Goal: Task Accomplishment & Management: Use online tool/utility

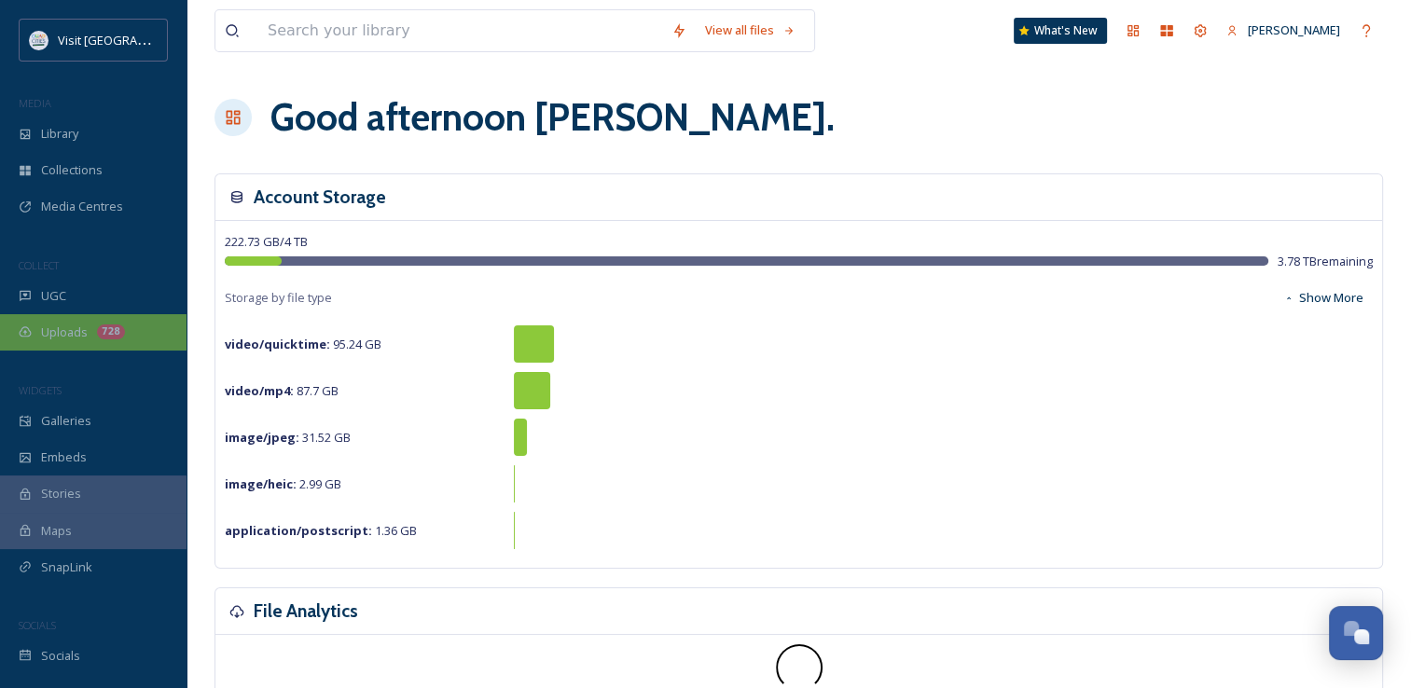
click at [53, 339] on span "Uploads" at bounding box center [64, 333] width 47 height 18
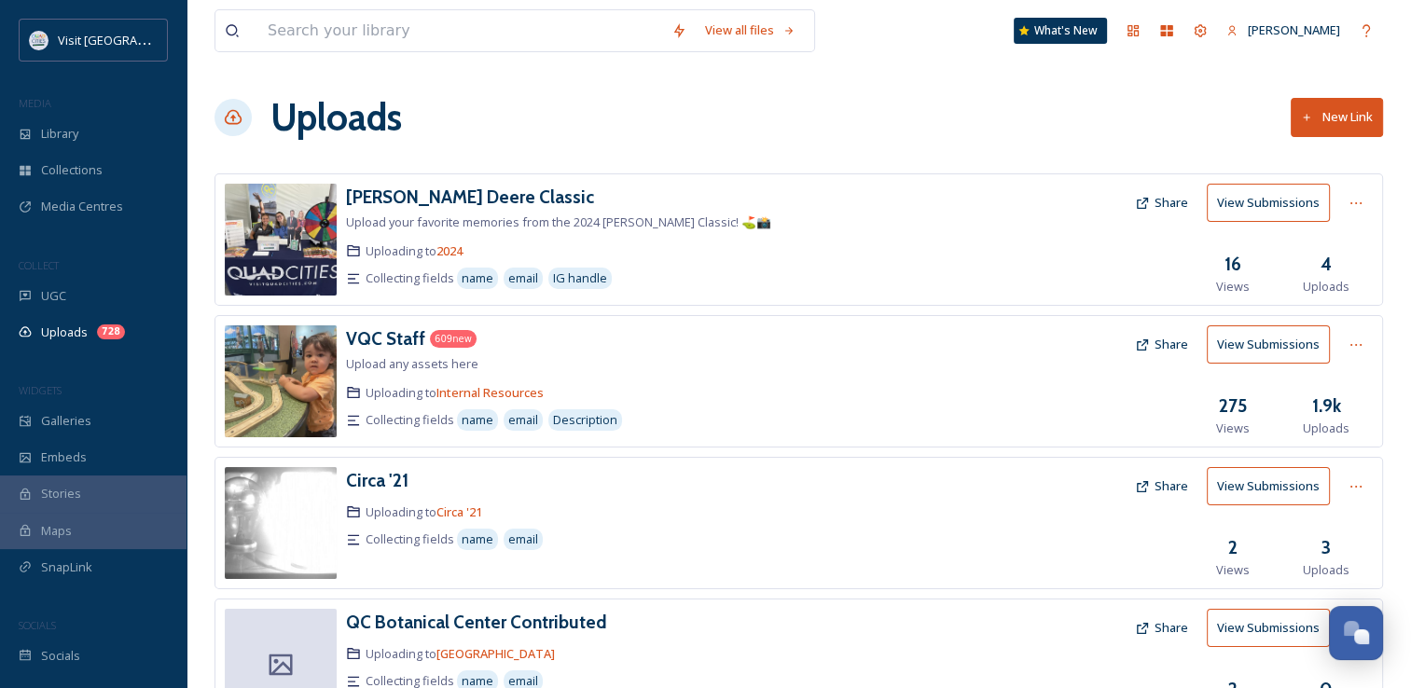
click at [1336, 128] on button "New Link" at bounding box center [1337, 117] width 92 height 38
click at [55, 122] on div "Library" at bounding box center [93, 134] width 187 height 36
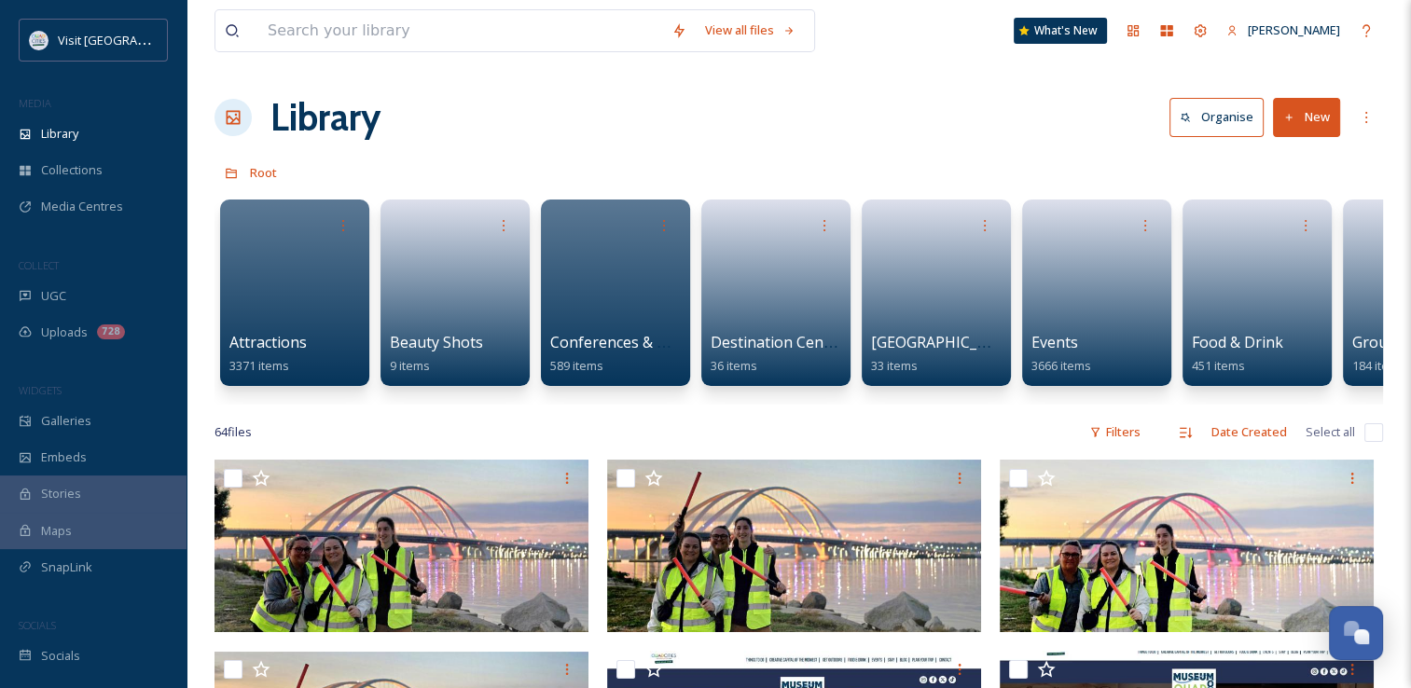
click at [1311, 125] on button "New" at bounding box center [1306, 117] width 67 height 38
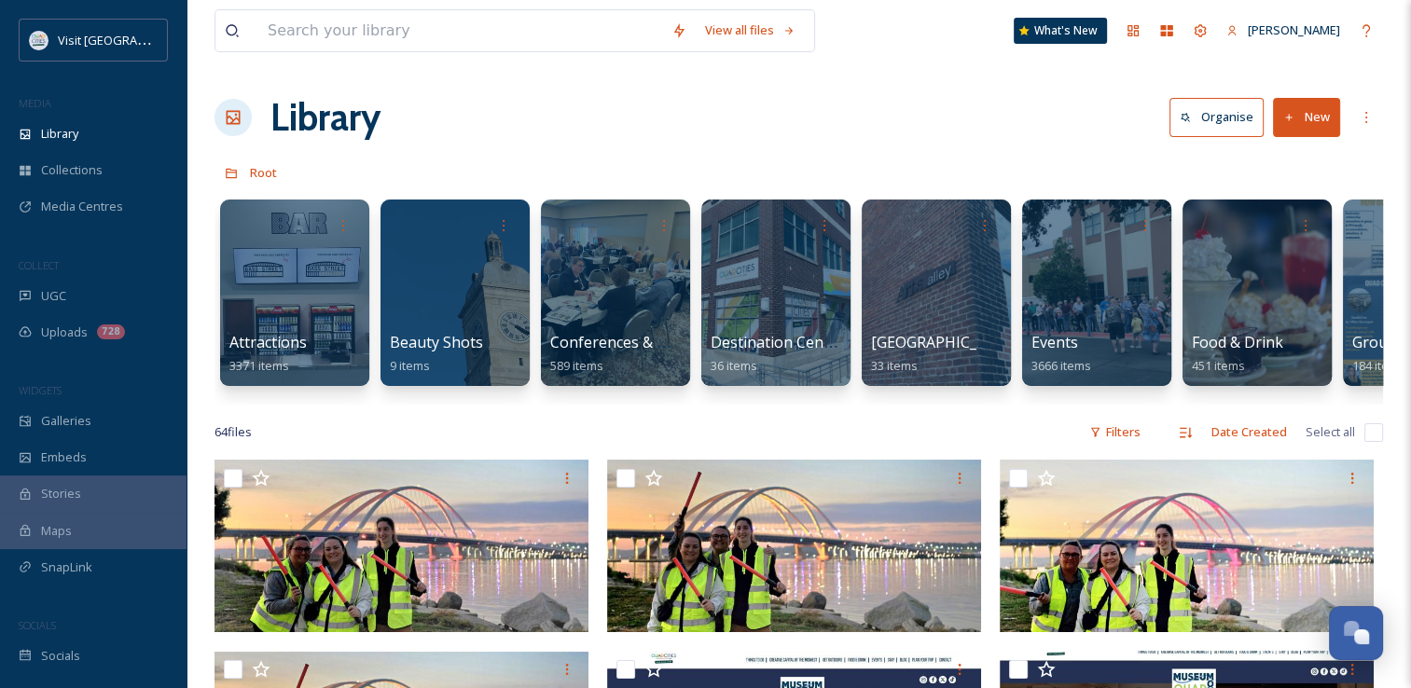
click at [955, 132] on div "Library Organise New" at bounding box center [799, 118] width 1169 height 56
click at [404, 22] on input at bounding box center [460, 30] width 404 height 41
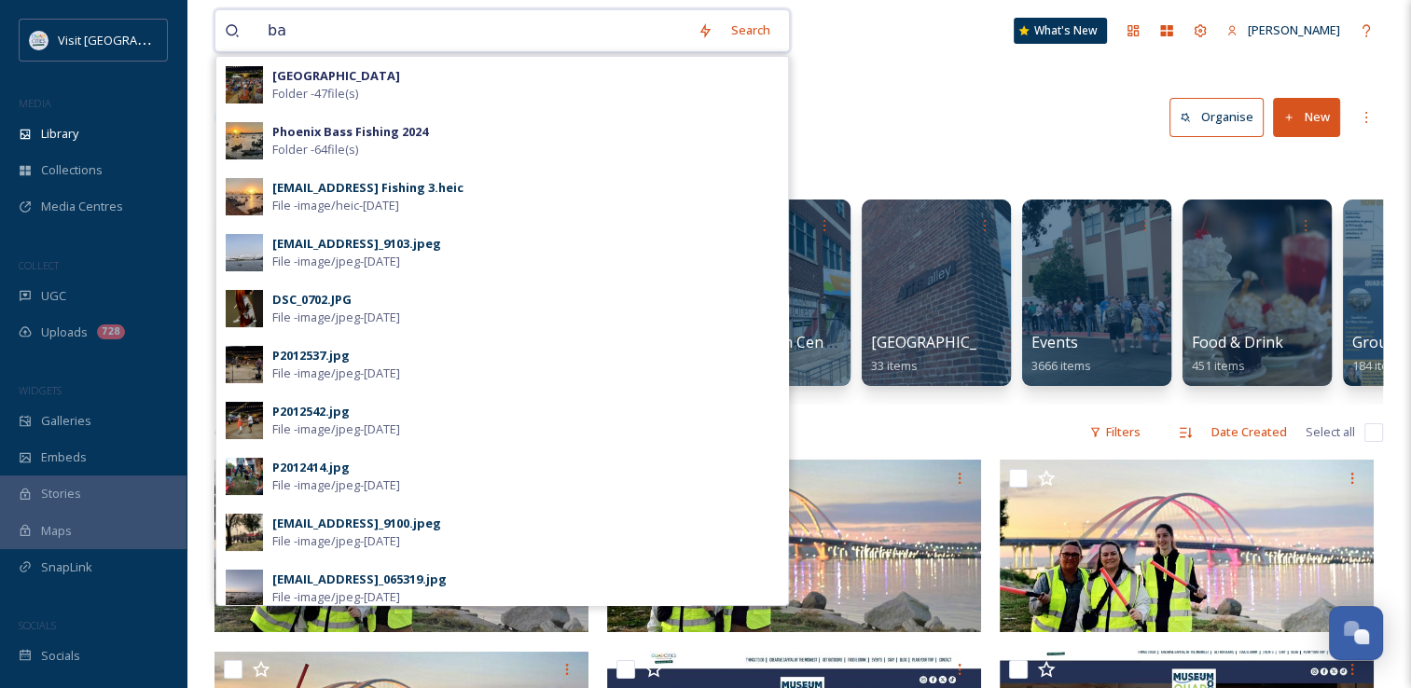
type input "b"
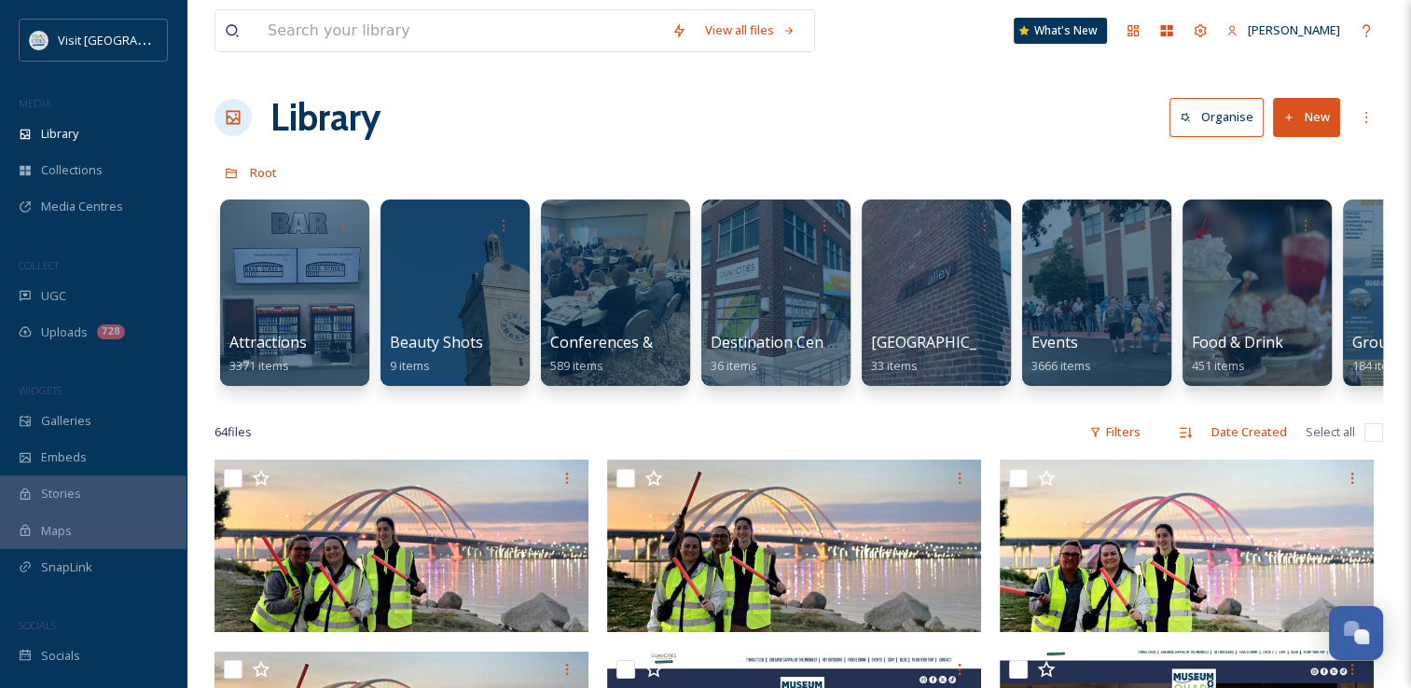
click at [90, 158] on div "Collections" at bounding box center [93, 170] width 187 height 36
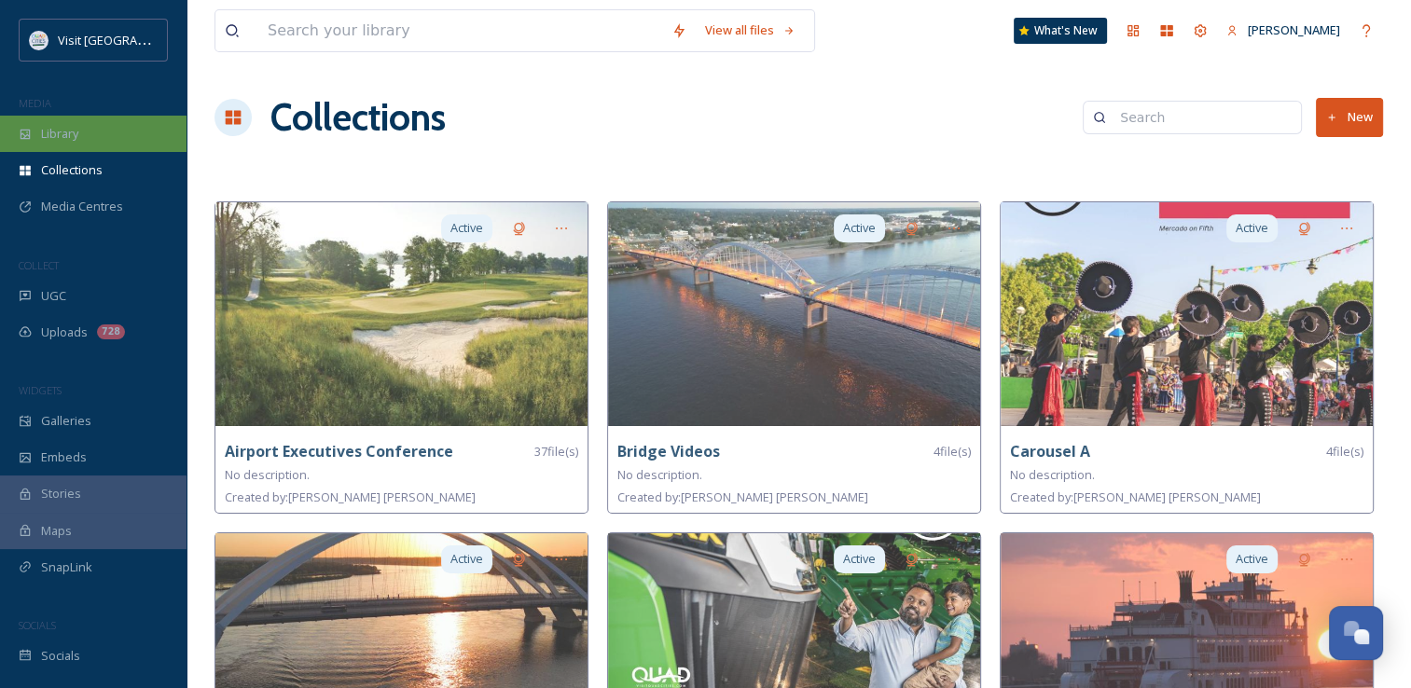
click at [72, 136] on span "Library" at bounding box center [59, 134] width 37 height 18
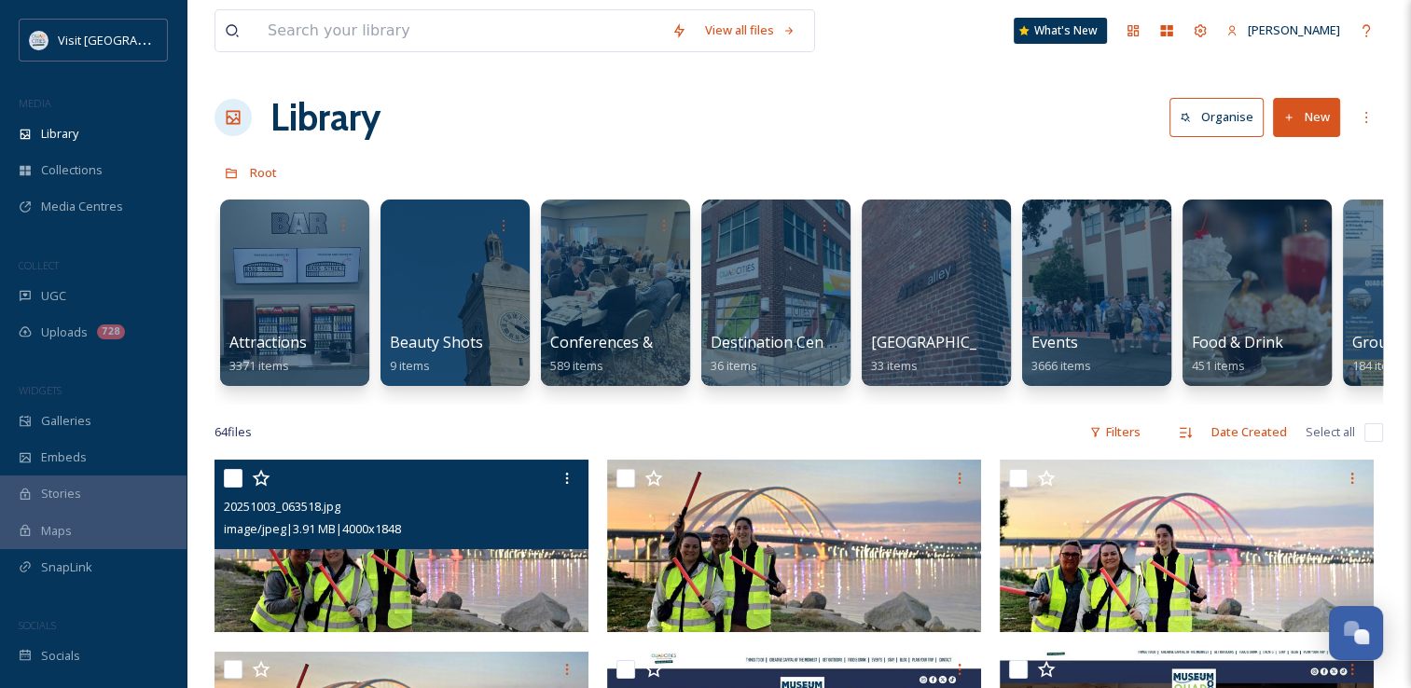
click at [1301, 100] on button "New" at bounding box center [1306, 117] width 67 height 38
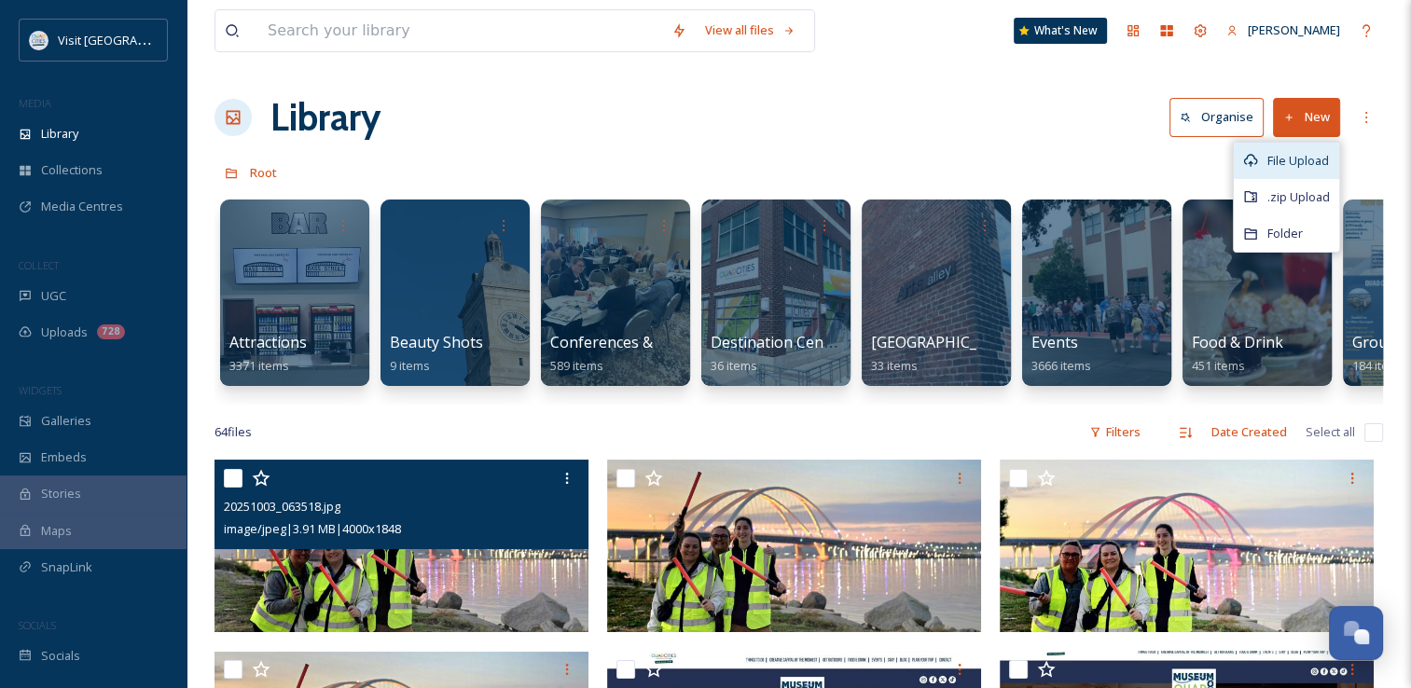
click at [1295, 157] on span "File Upload" at bounding box center [1299, 161] width 62 height 18
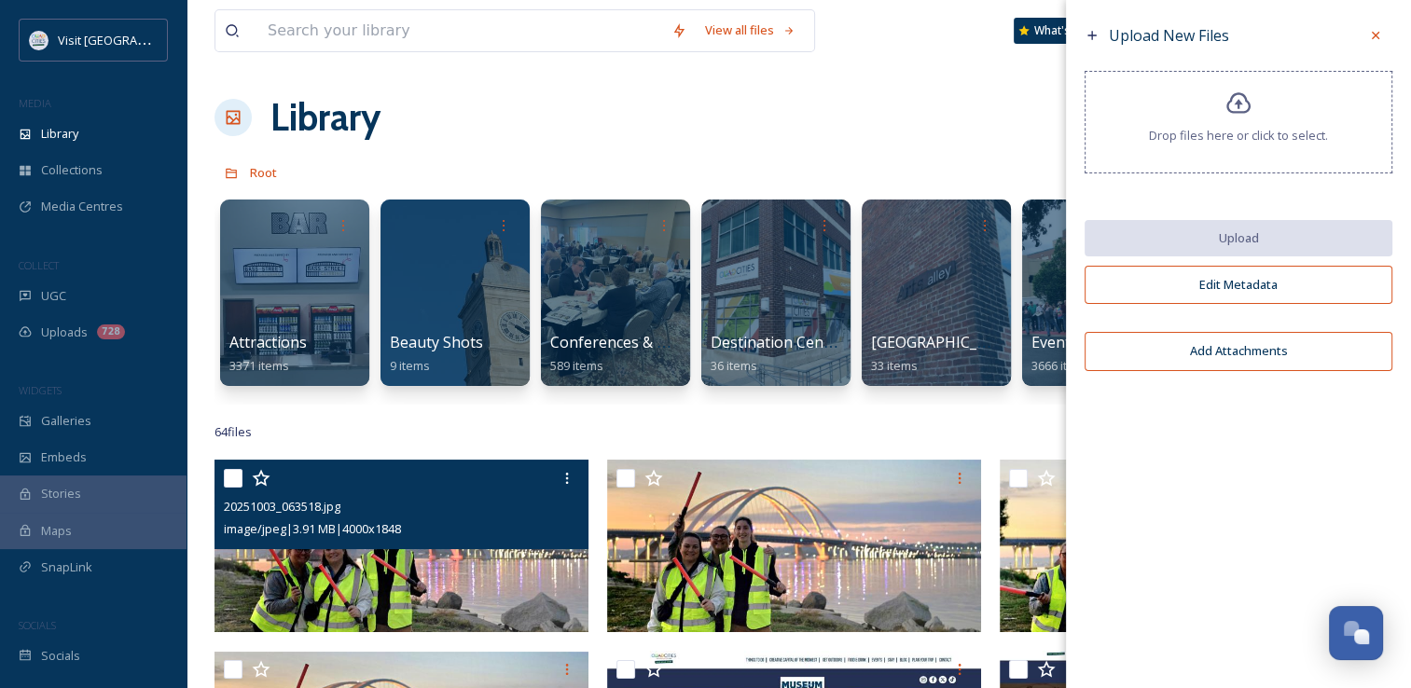
click at [1246, 127] on span "Drop files here or click to select." at bounding box center [1238, 136] width 179 height 18
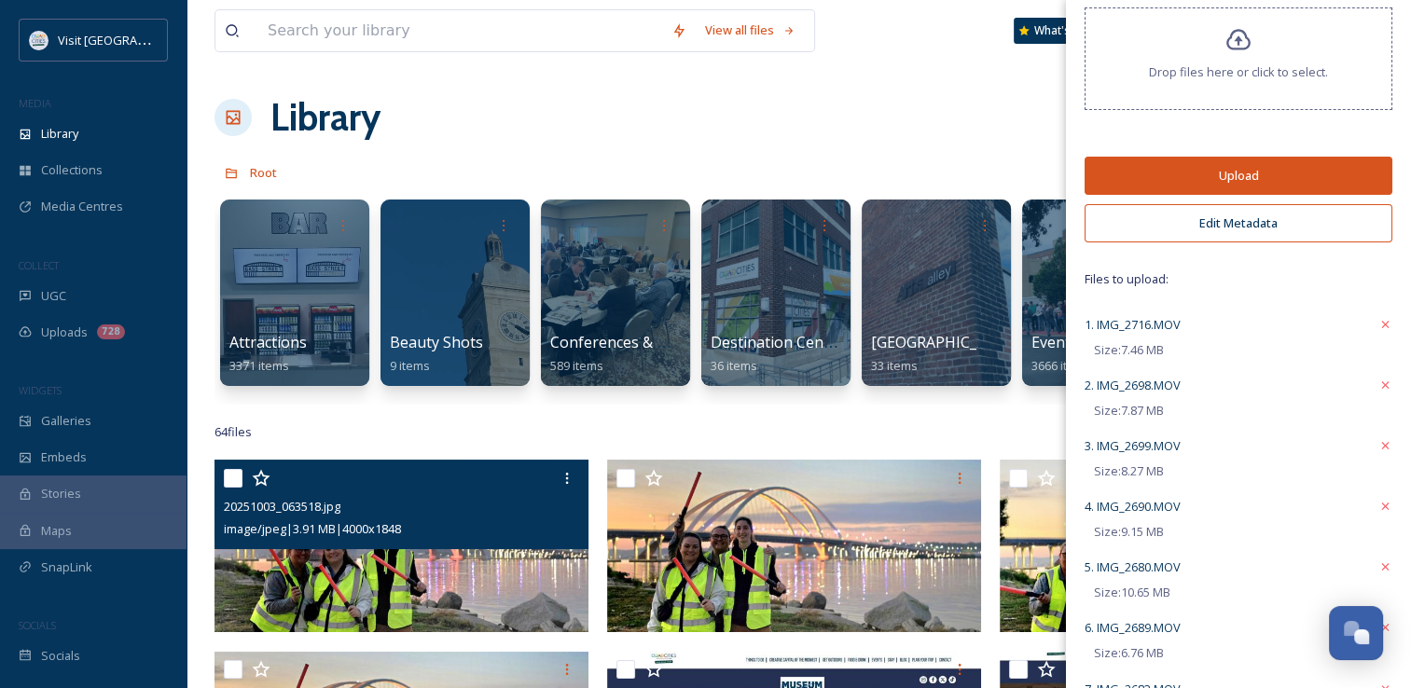
scroll to position [65, 0]
click at [1257, 184] on button "Upload" at bounding box center [1239, 174] width 308 height 38
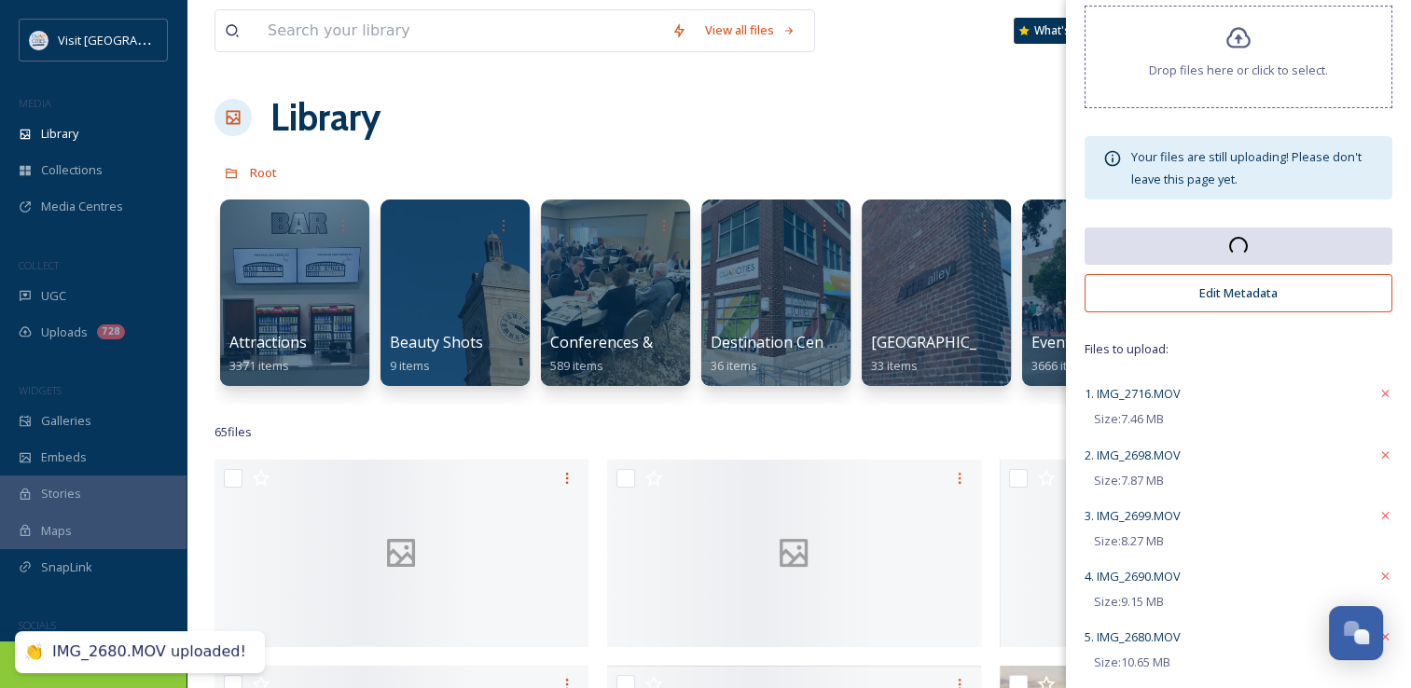
click at [896, 132] on div "Library Organise New" at bounding box center [799, 118] width 1169 height 56
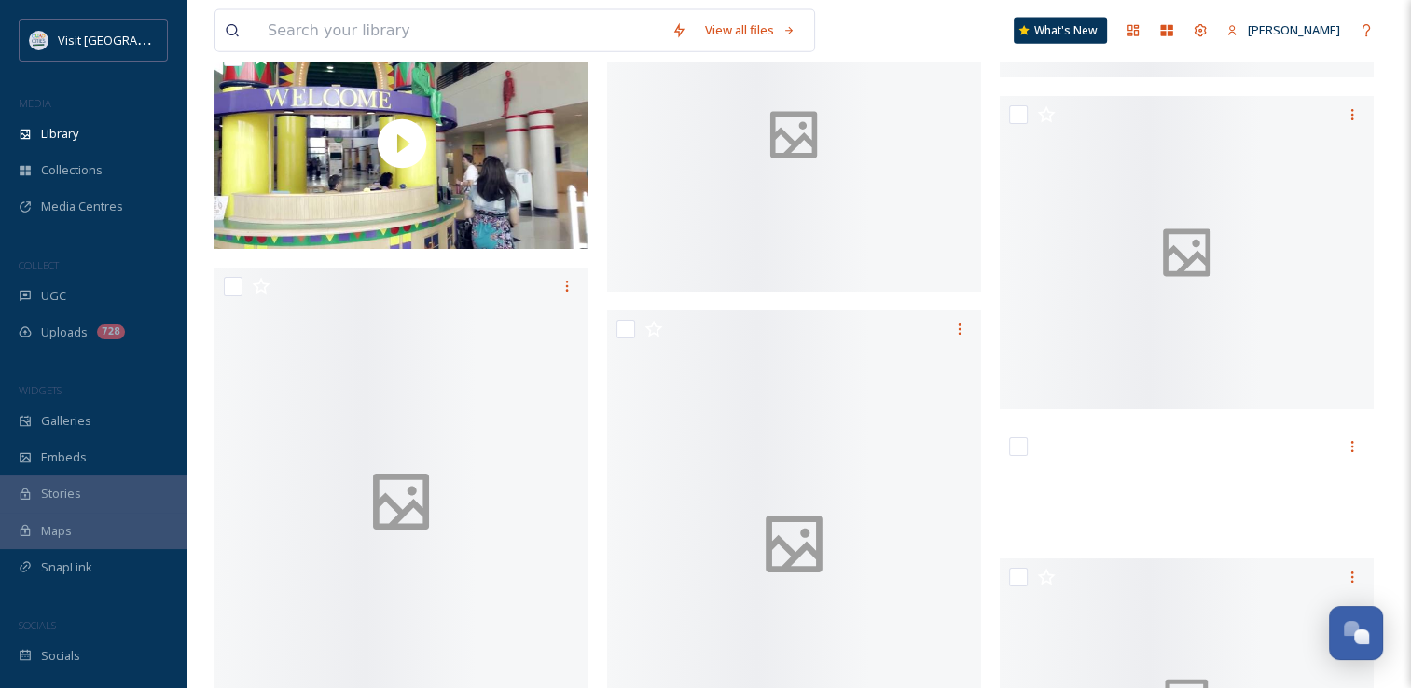
scroll to position [4412, 0]
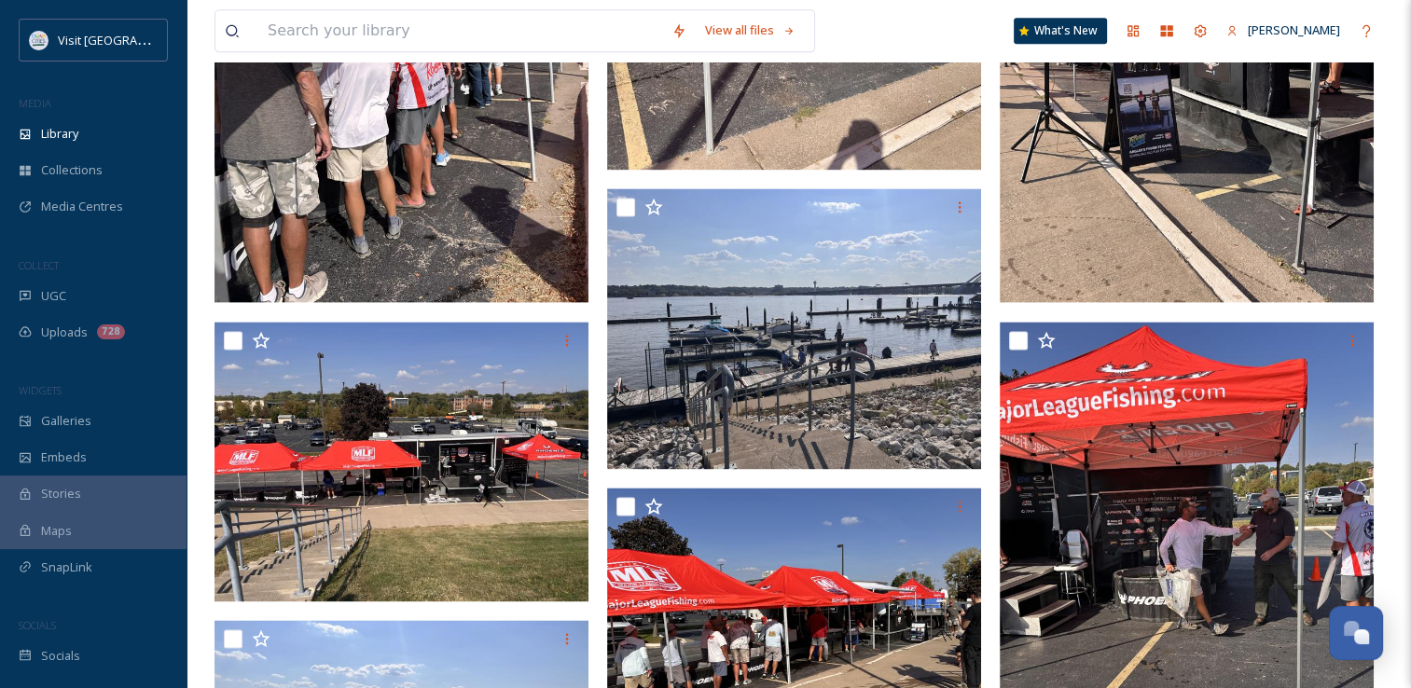
scroll to position [2507, 0]
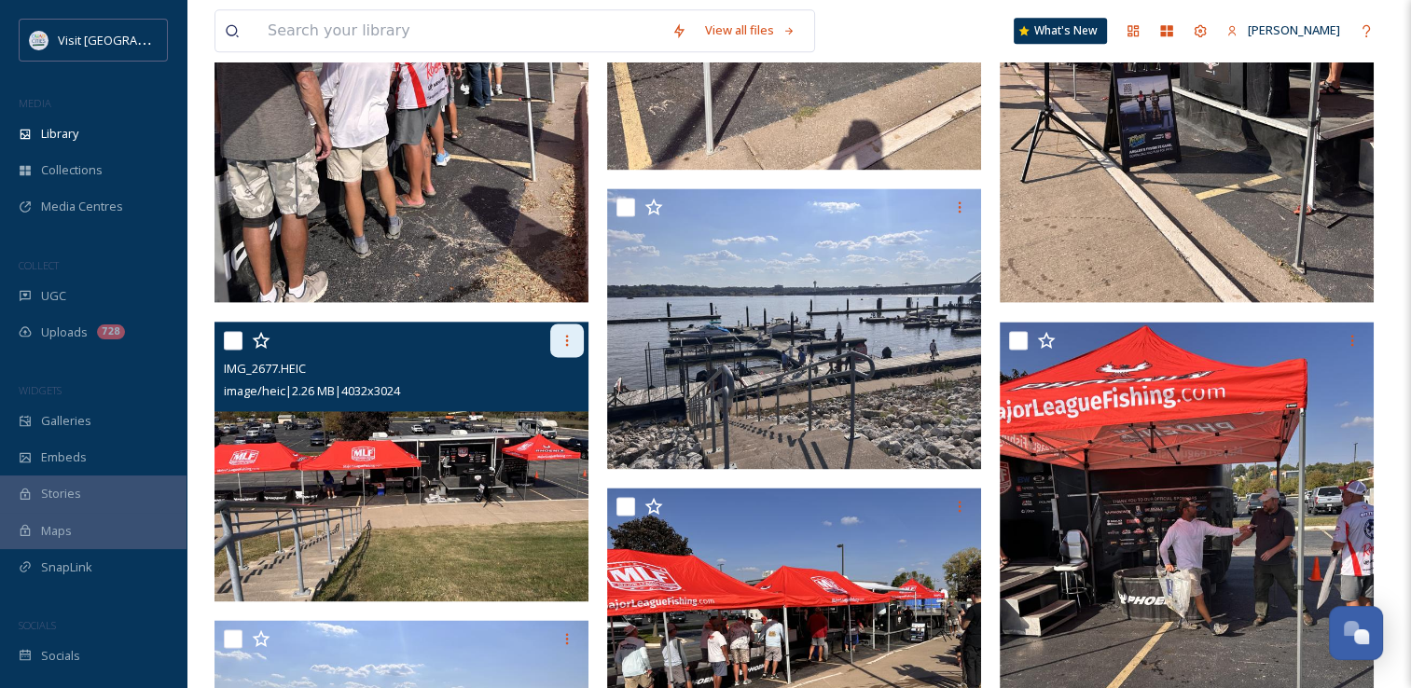
click at [569, 345] on icon at bounding box center [567, 340] width 15 height 15
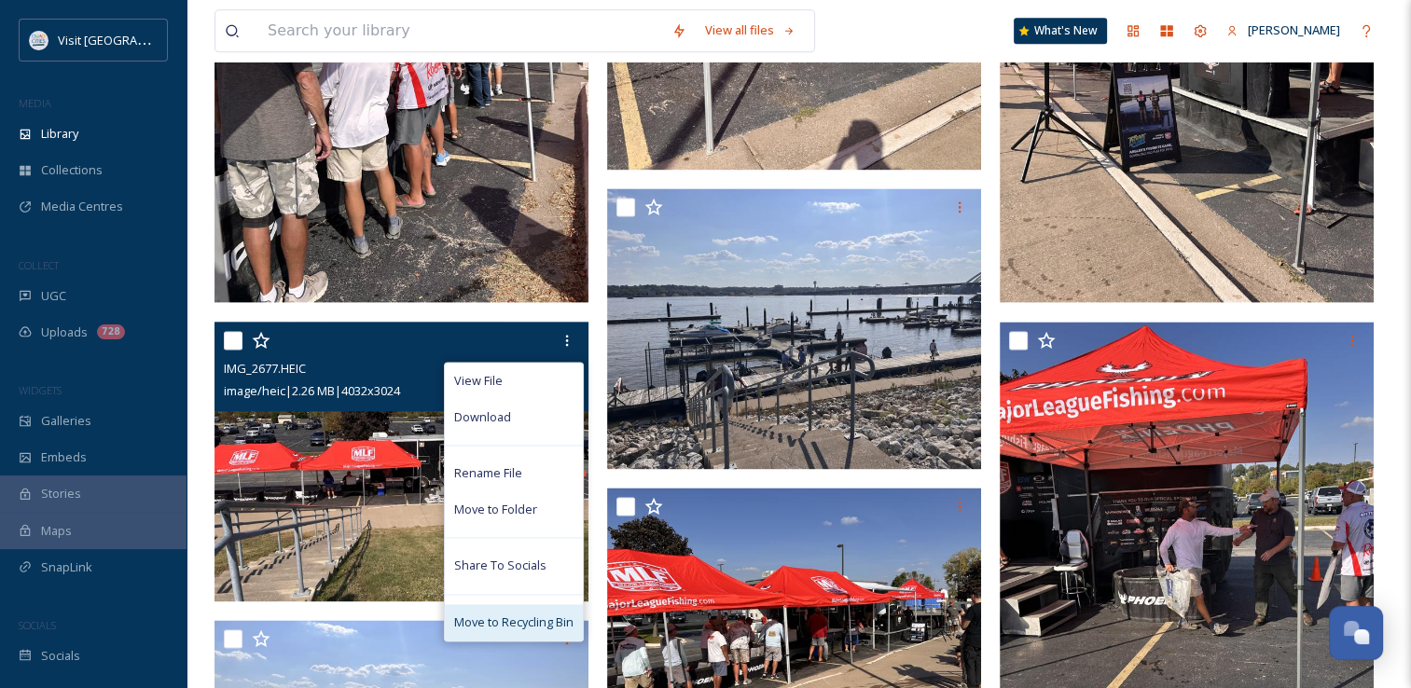
click at [526, 632] on span "Move to Recycling Bin" at bounding box center [513, 623] width 119 height 18
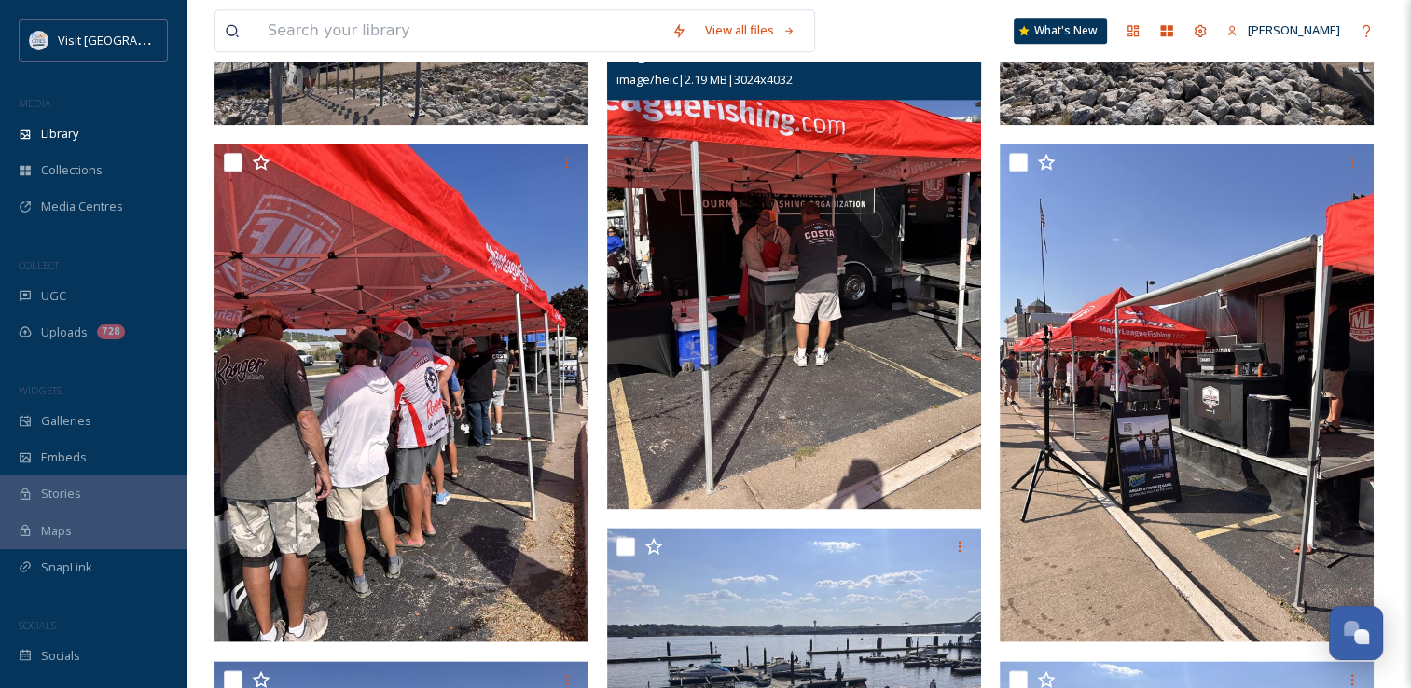
scroll to position [2160, 0]
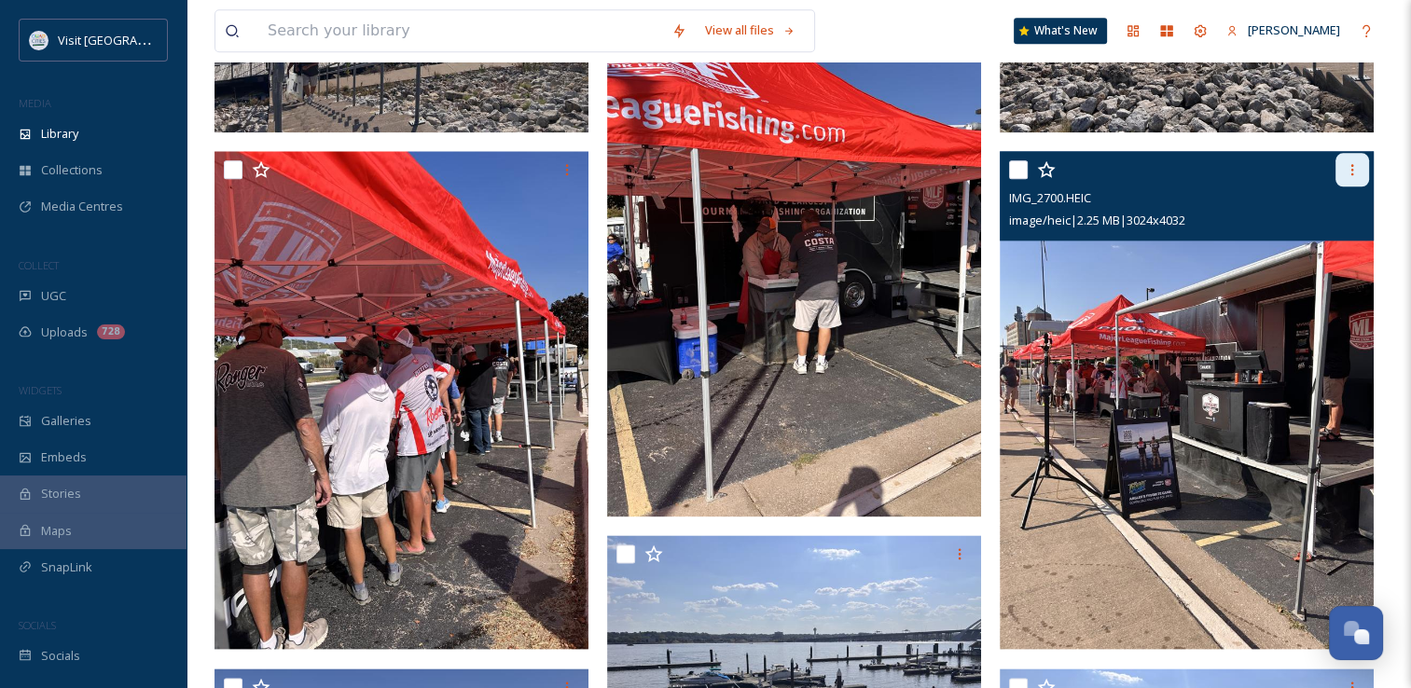
click at [1353, 175] on icon at bounding box center [1353, 169] width 3 height 11
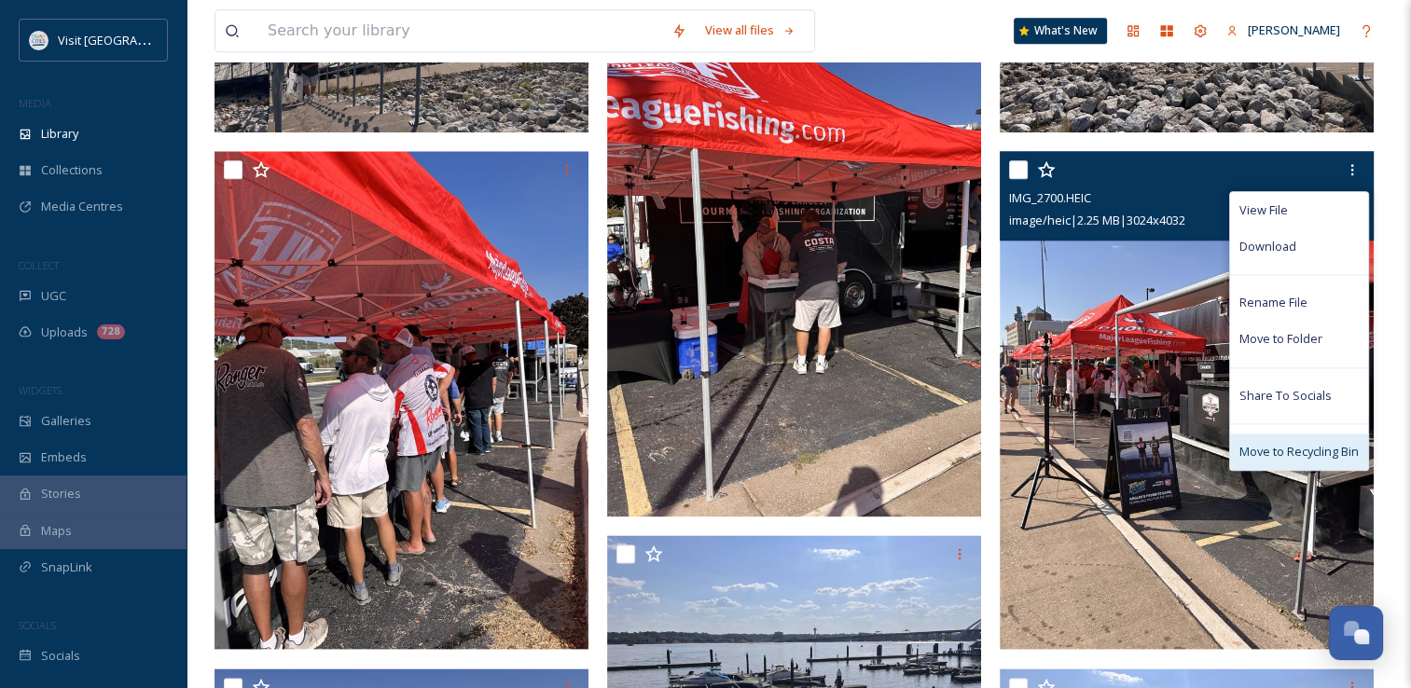
click at [1269, 450] on div "Move to Recycling Bin" at bounding box center [1299, 452] width 138 height 36
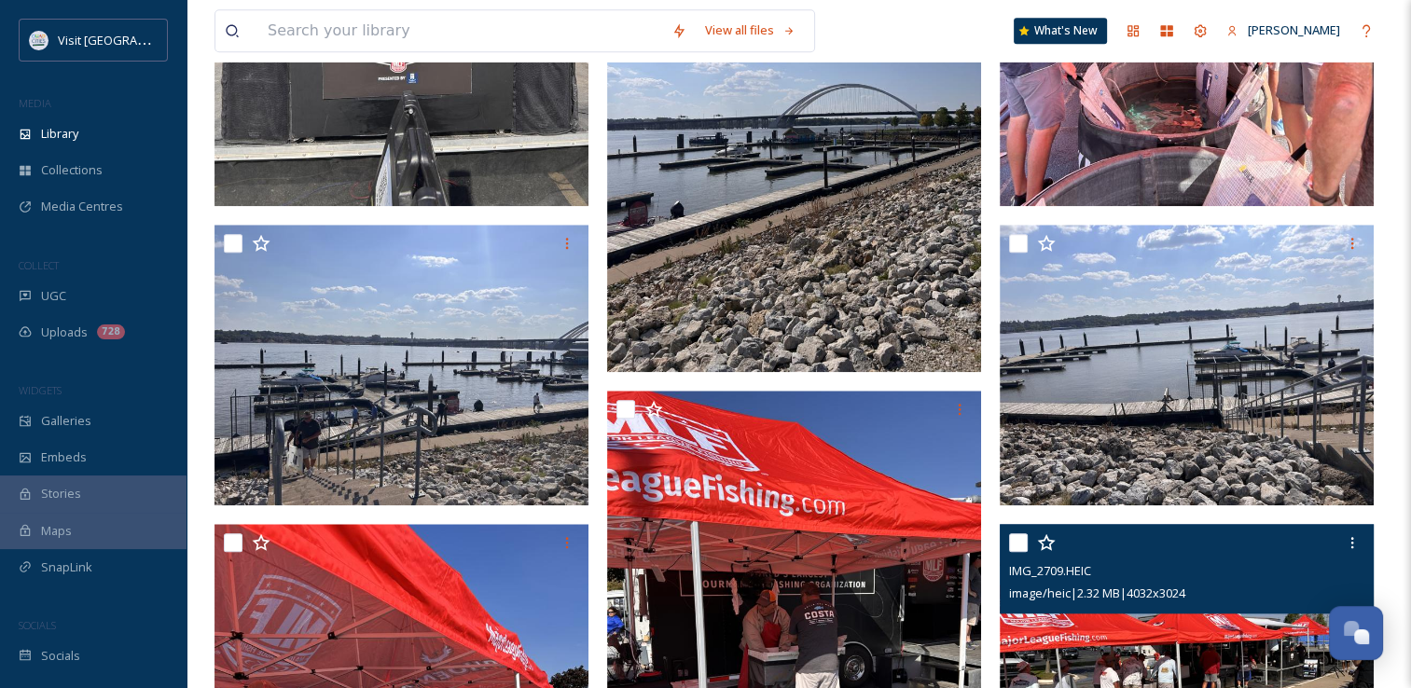
scroll to position [1786, 0]
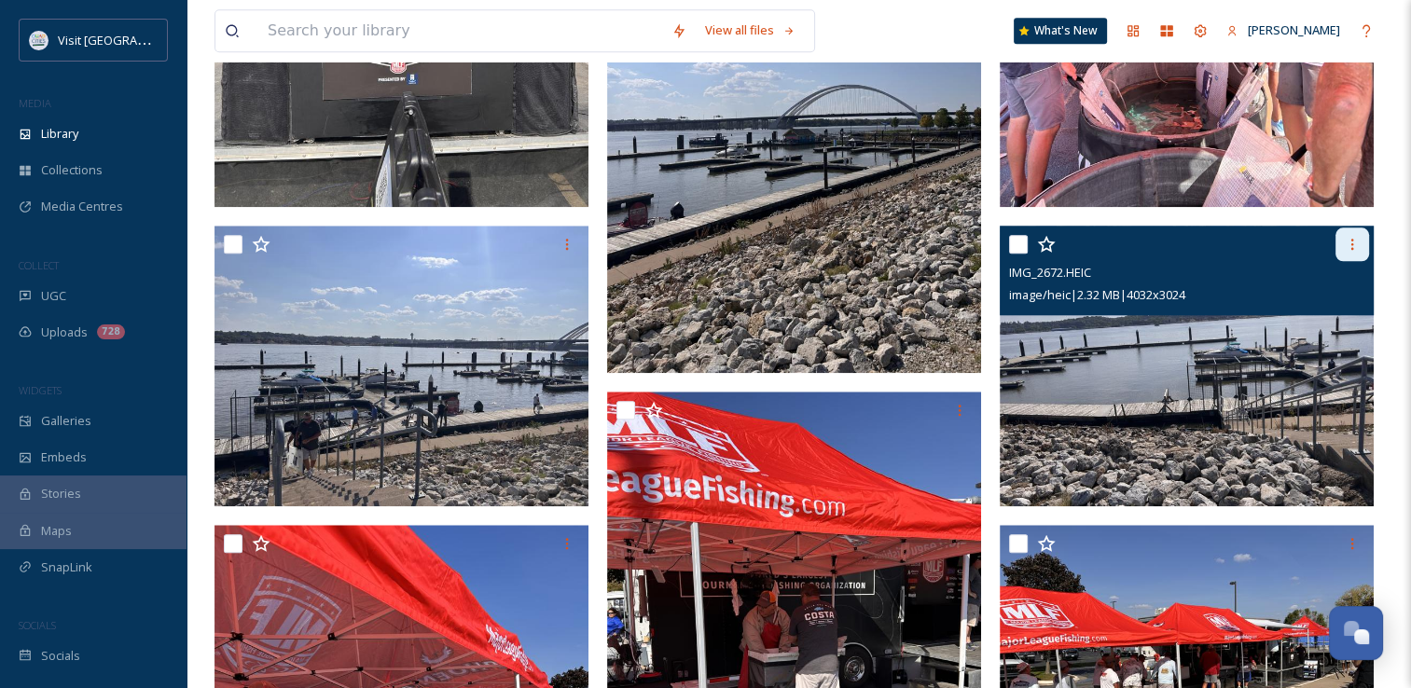
click at [1351, 249] on div at bounding box center [1353, 245] width 34 height 34
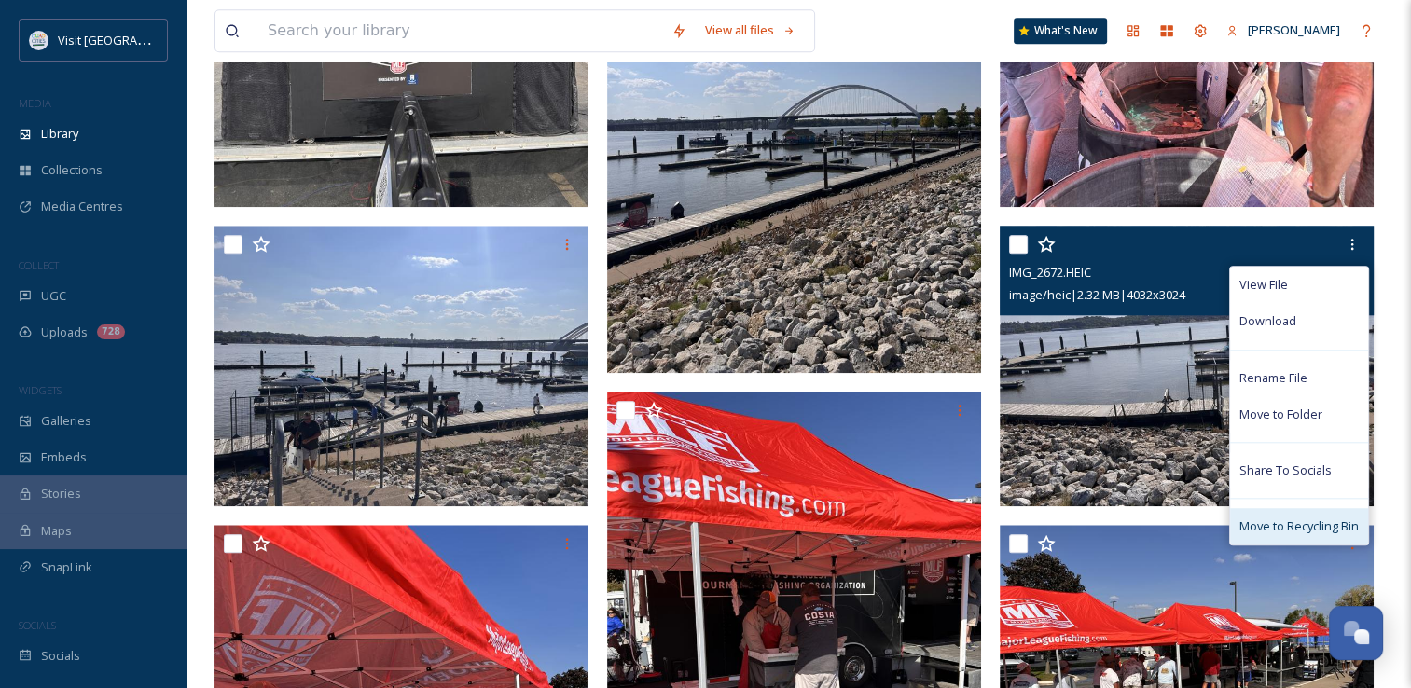
click at [1275, 535] on span "Move to Recycling Bin" at bounding box center [1299, 527] width 119 height 18
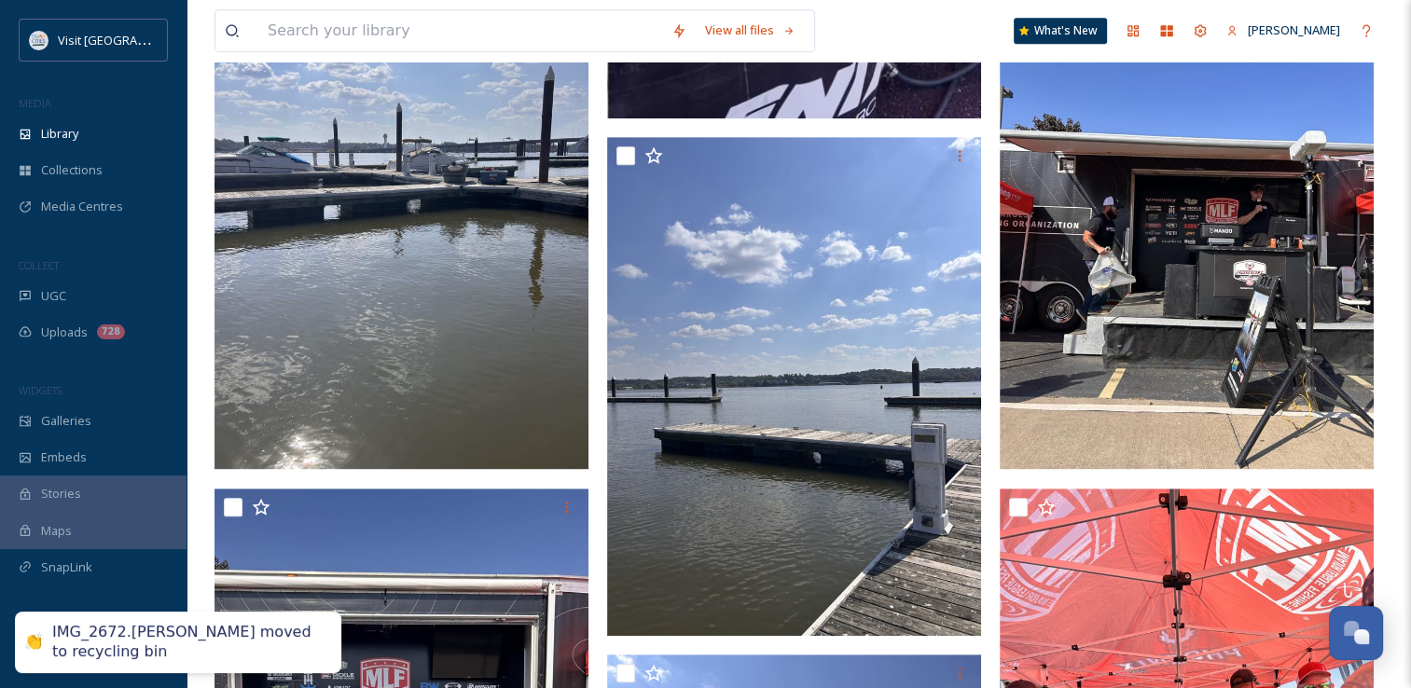
scroll to position [996, 0]
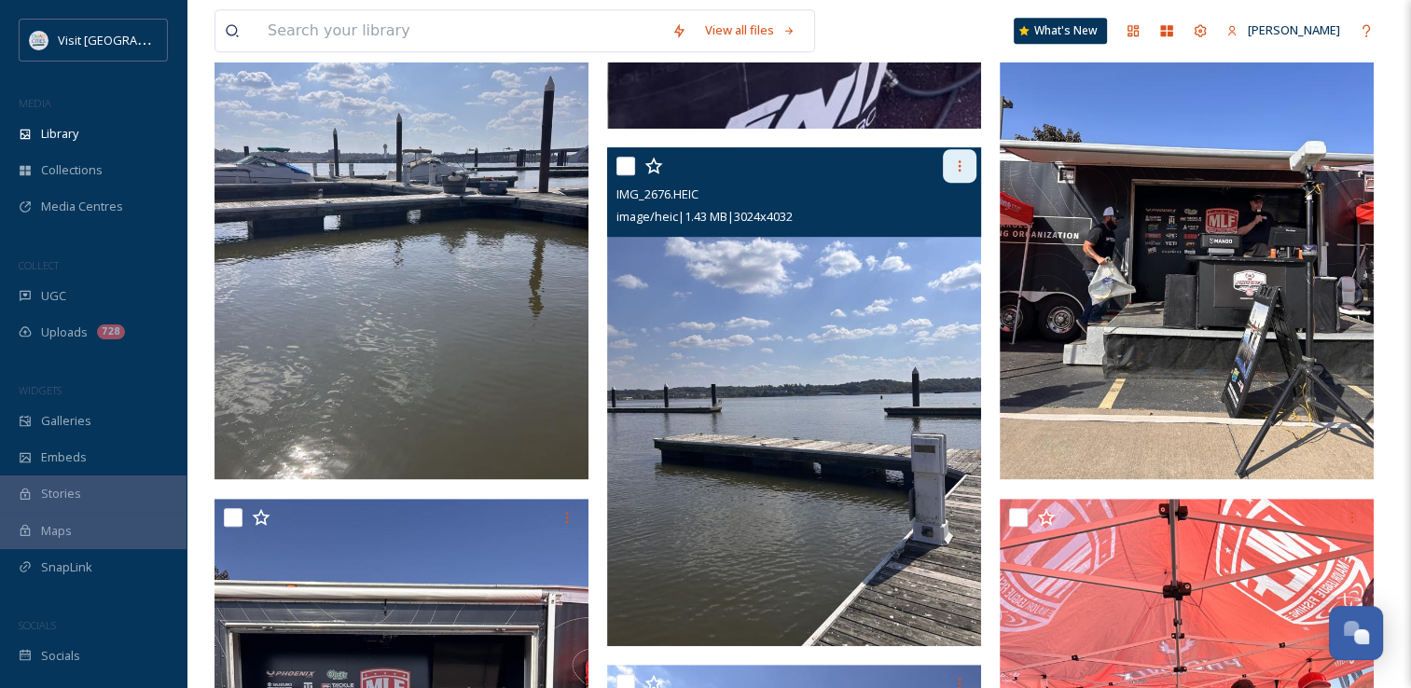
click at [959, 172] on icon at bounding box center [960, 165] width 3 height 11
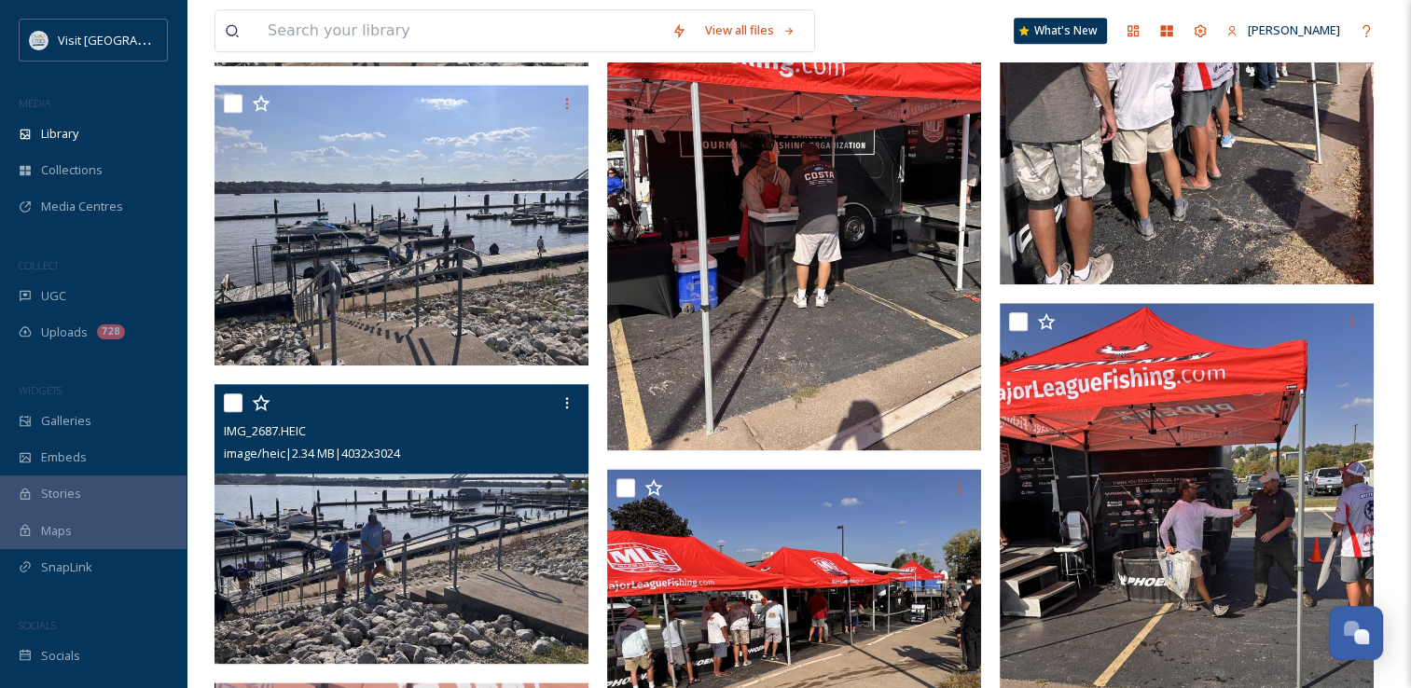
scroll to position [2226, 0]
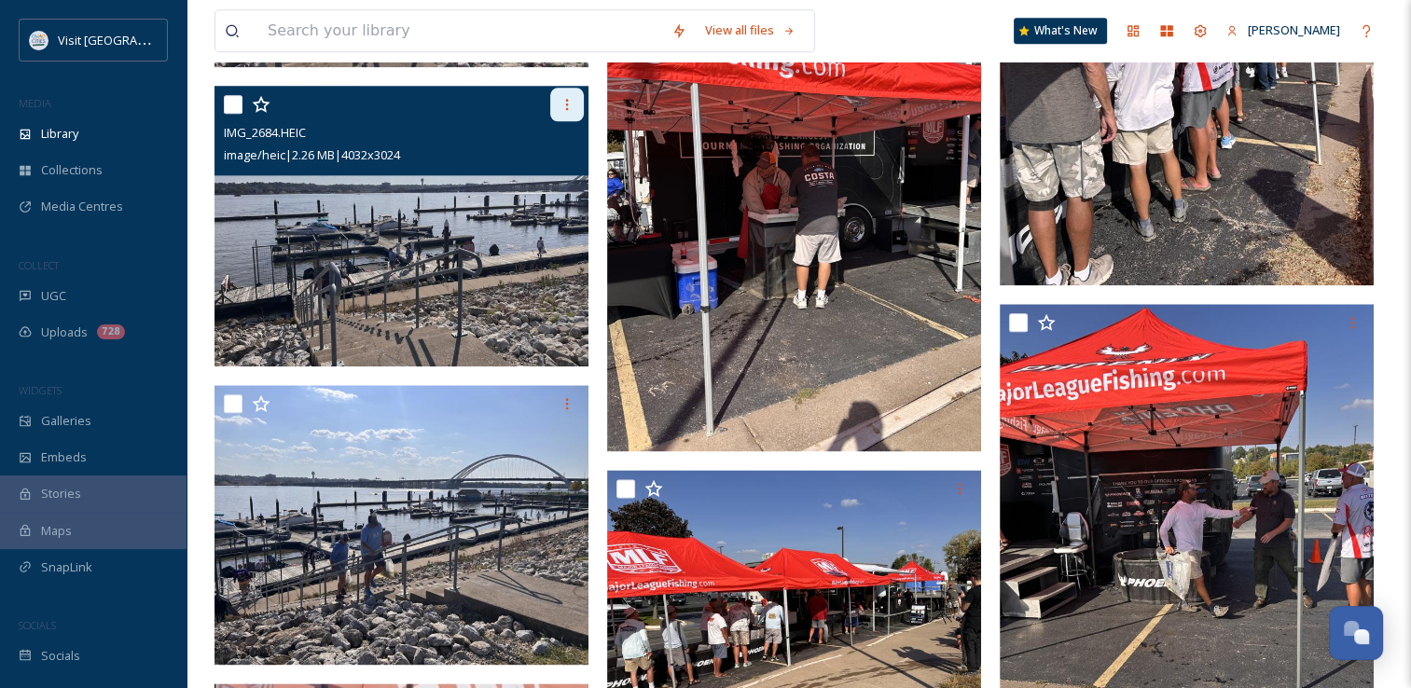
click at [570, 112] on icon at bounding box center [567, 104] width 15 height 15
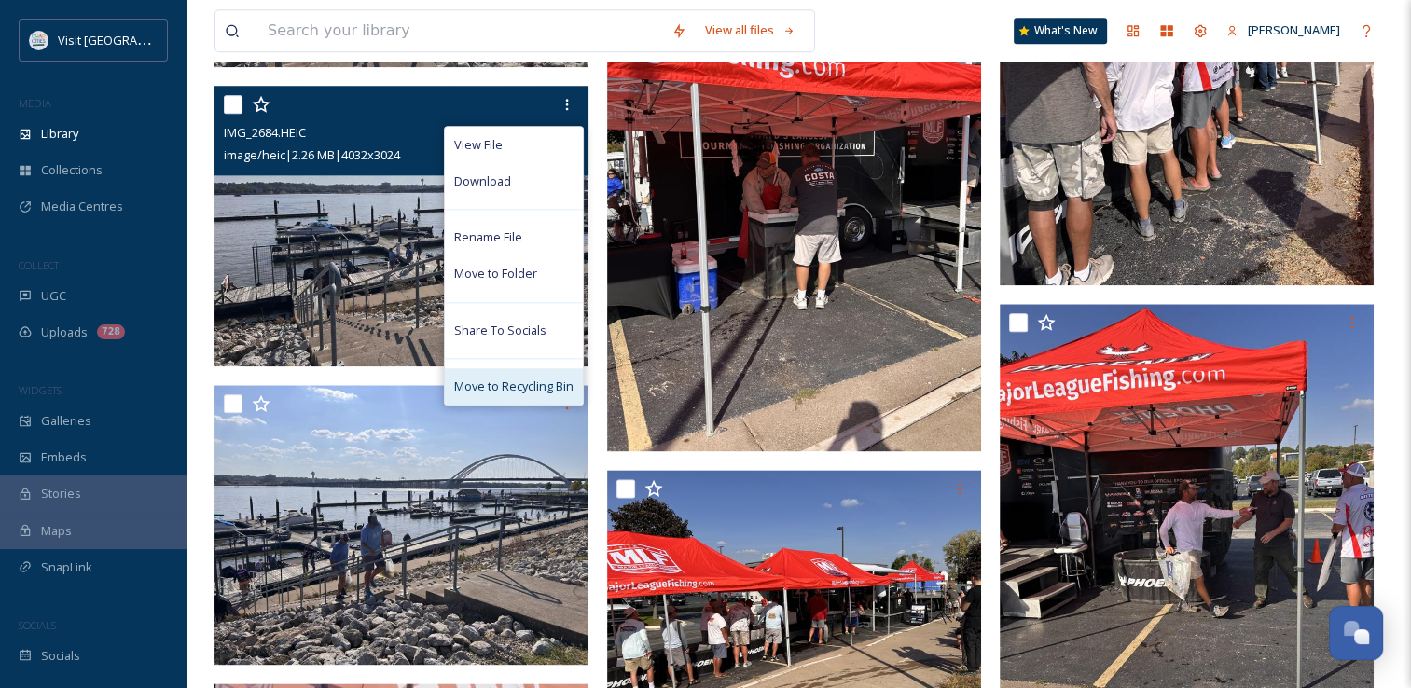
click at [521, 391] on span "Move to Recycling Bin" at bounding box center [513, 387] width 119 height 18
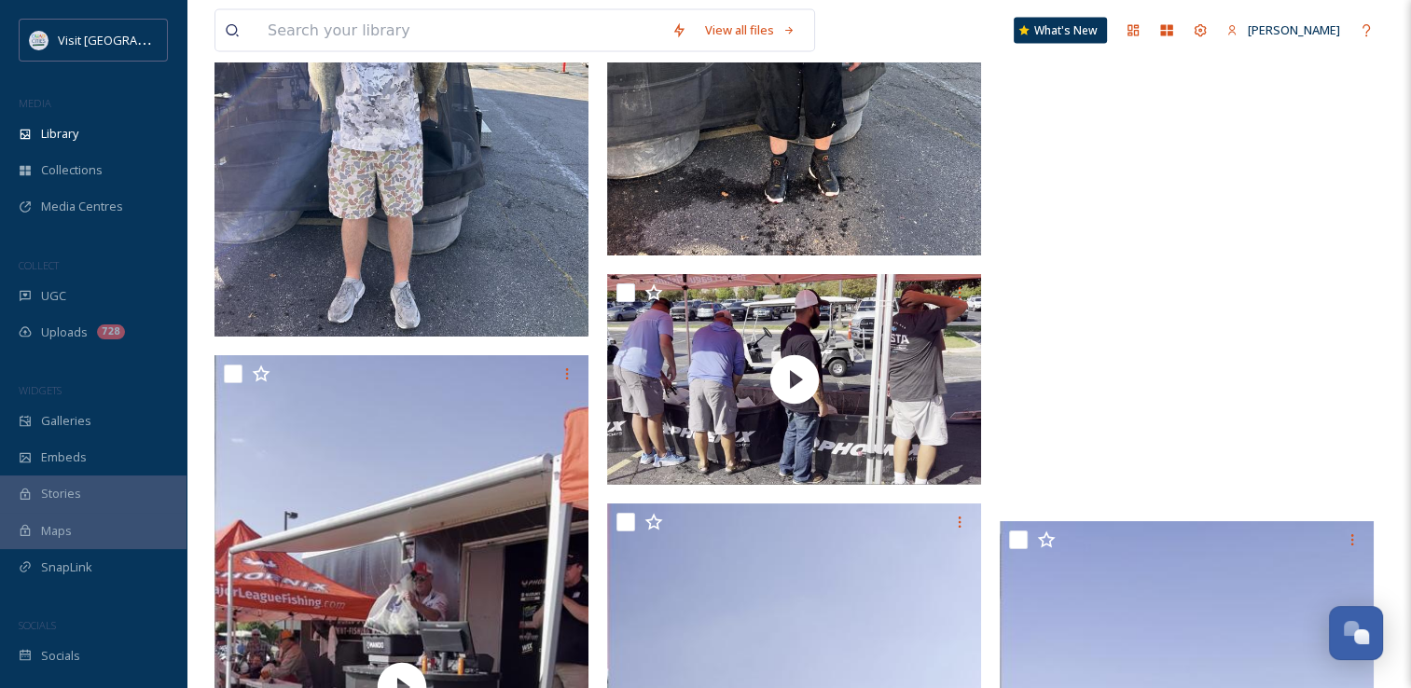
scroll to position [3977, 0]
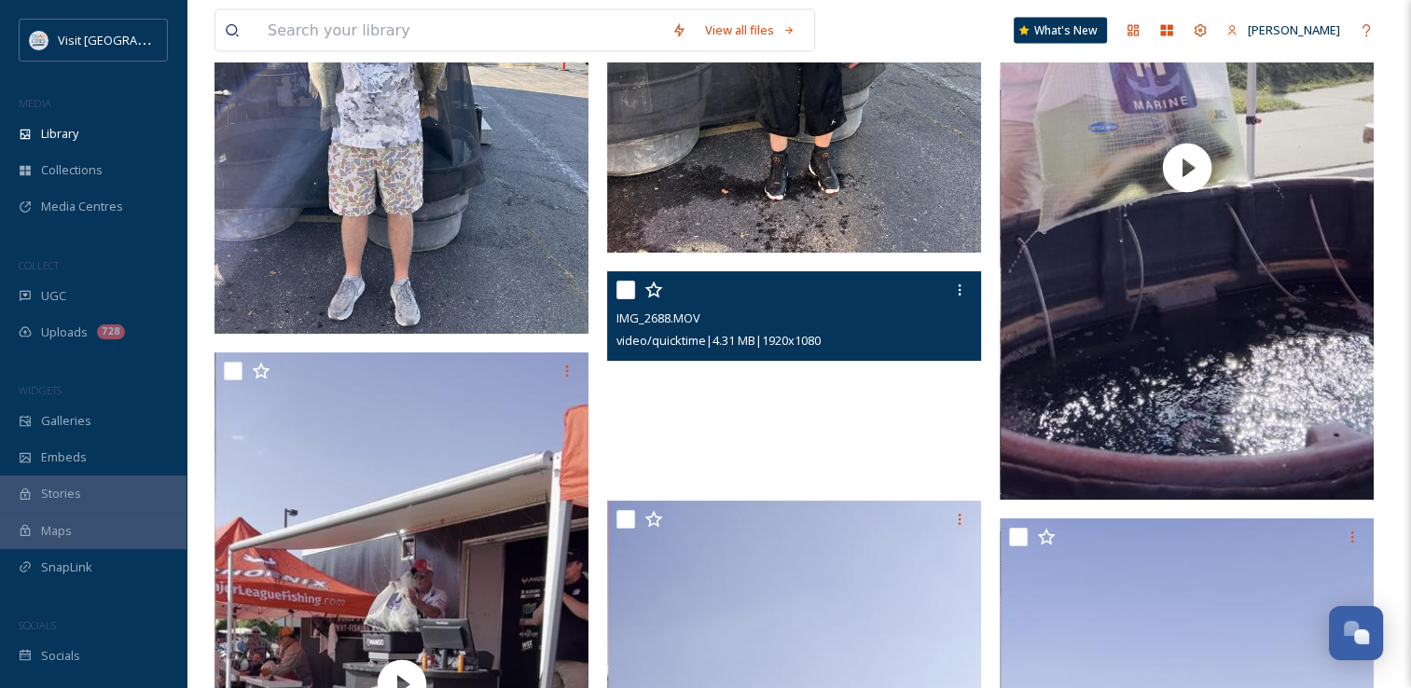
click at [891, 431] on video "IMG_2688.MOV" at bounding box center [794, 376] width 374 height 211
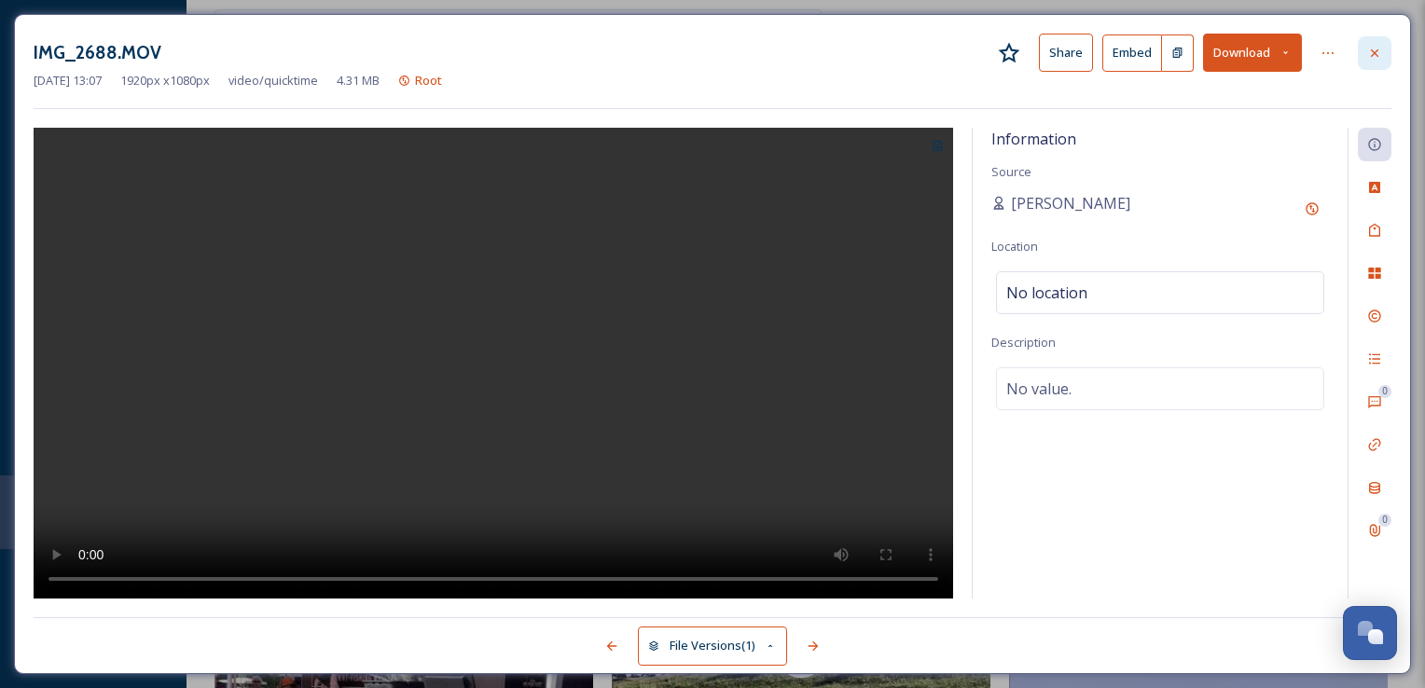
click at [1381, 52] on icon at bounding box center [1375, 53] width 15 height 15
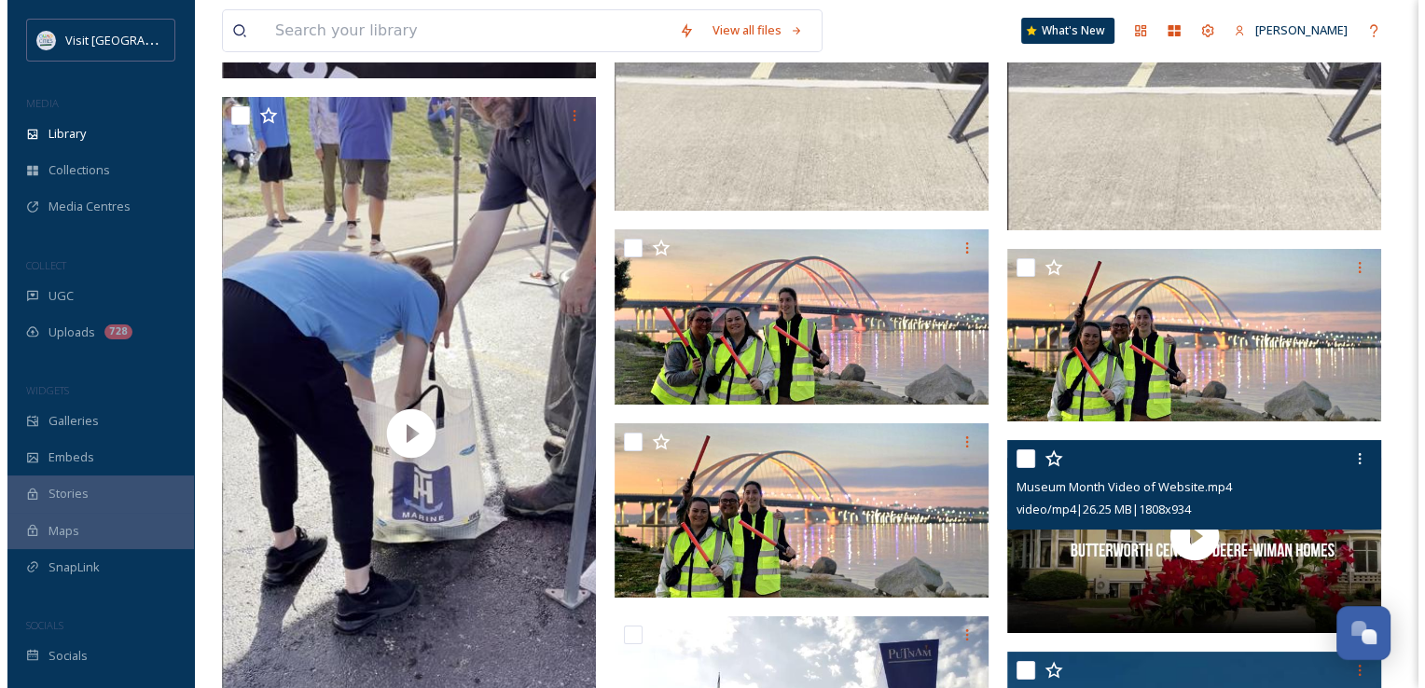
scroll to position [7022, 0]
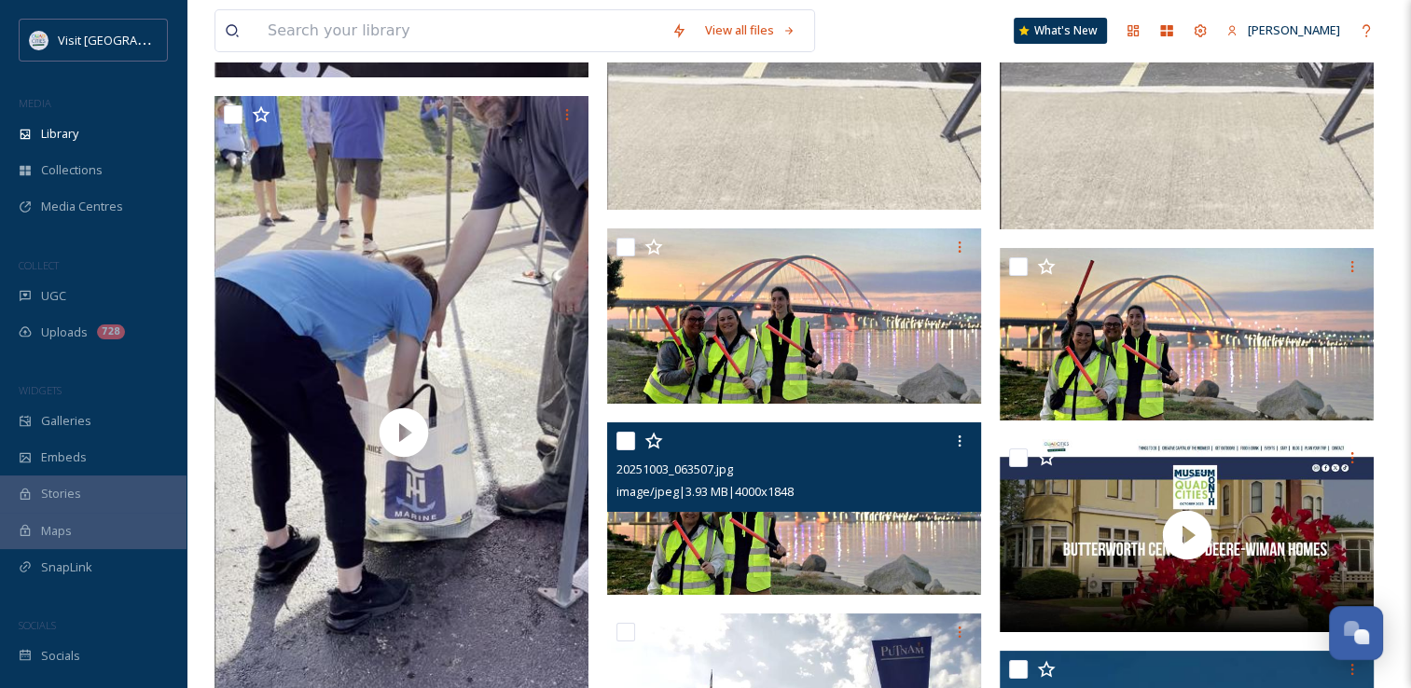
click at [783, 512] on div "20251003_063507.jpg image/jpeg | 3.93 MB | 4000 x 1848" at bounding box center [794, 468] width 374 height 90
click at [784, 560] on img at bounding box center [794, 509] width 374 height 173
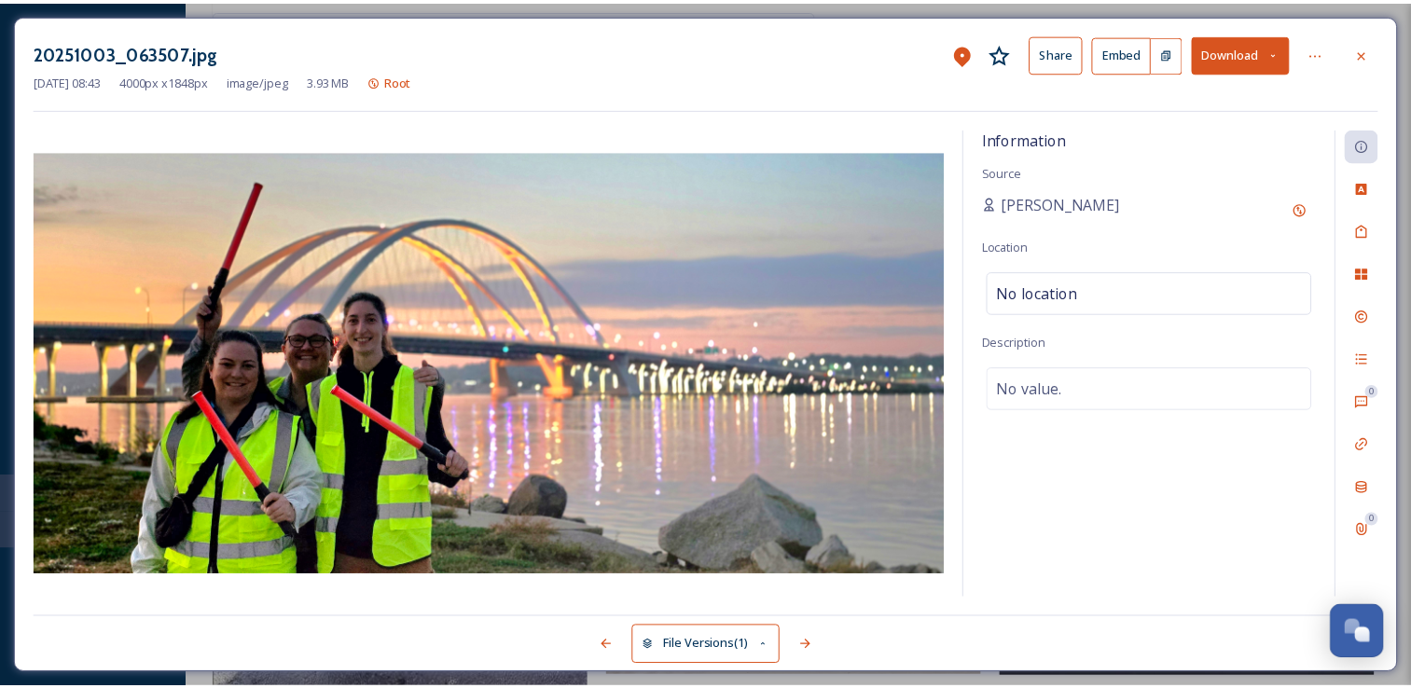
scroll to position [7047, 0]
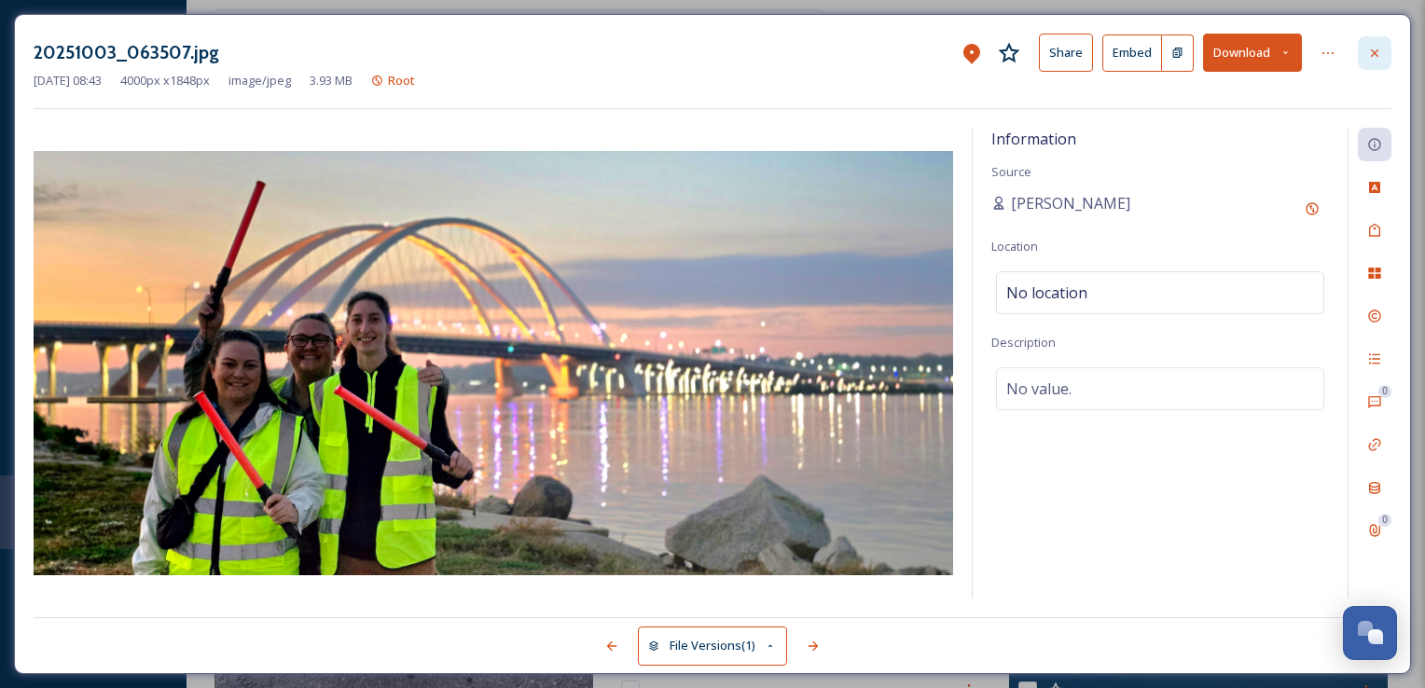
click at [1381, 50] on icon at bounding box center [1375, 53] width 15 height 15
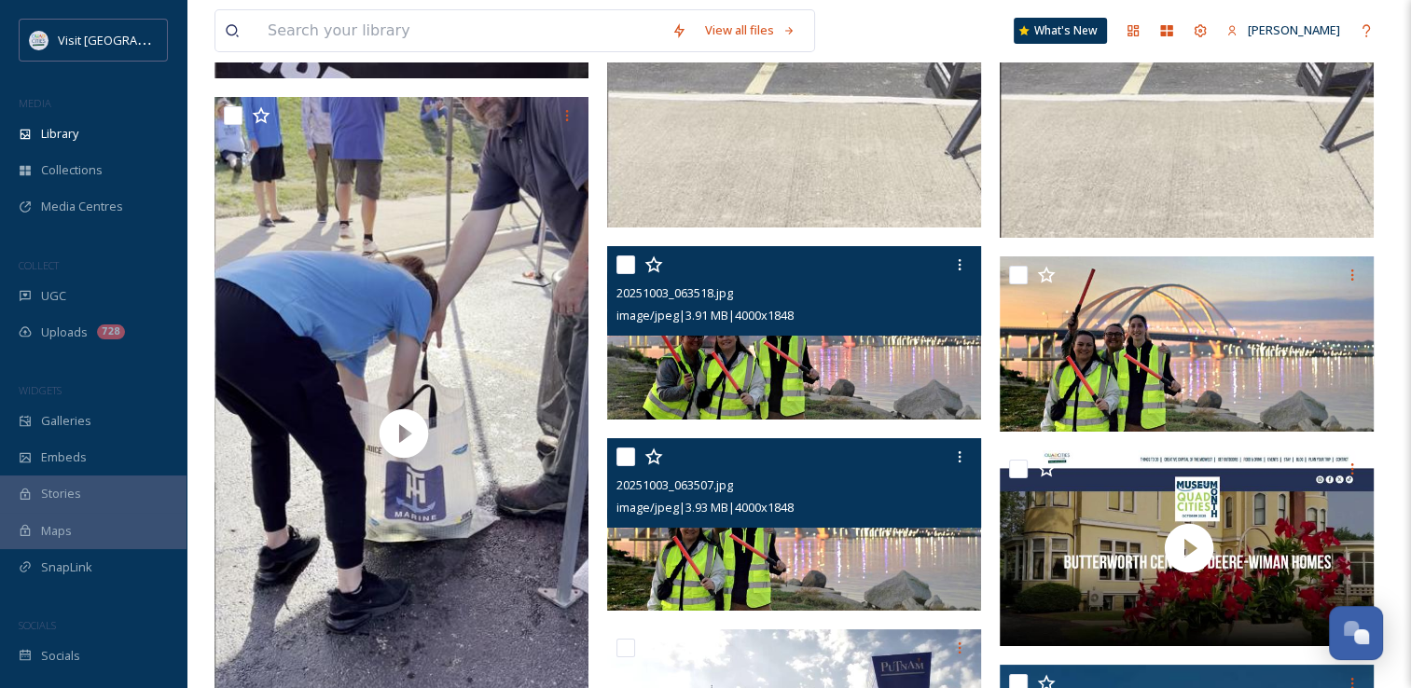
click at [820, 359] on img at bounding box center [794, 332] width 374 height 173
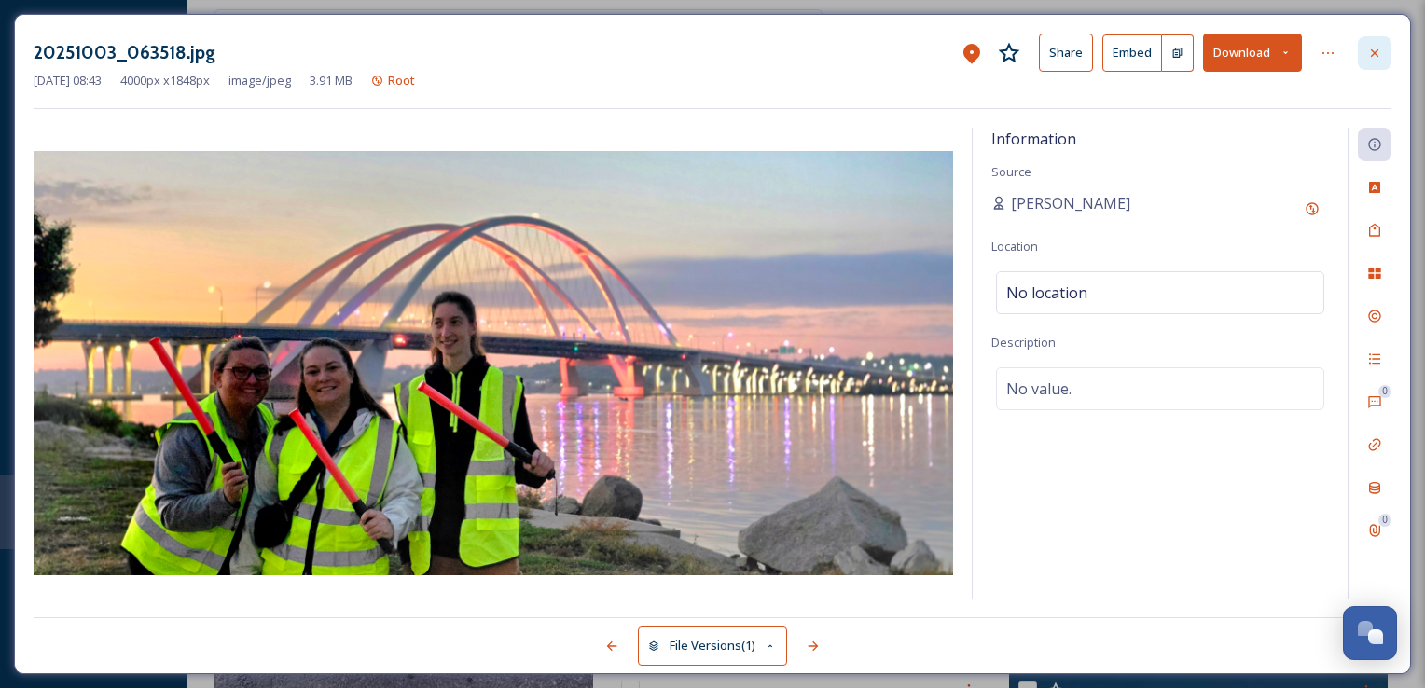
click at [1365, 49] on div at bounding box center [1375, 53] width 34 height 34
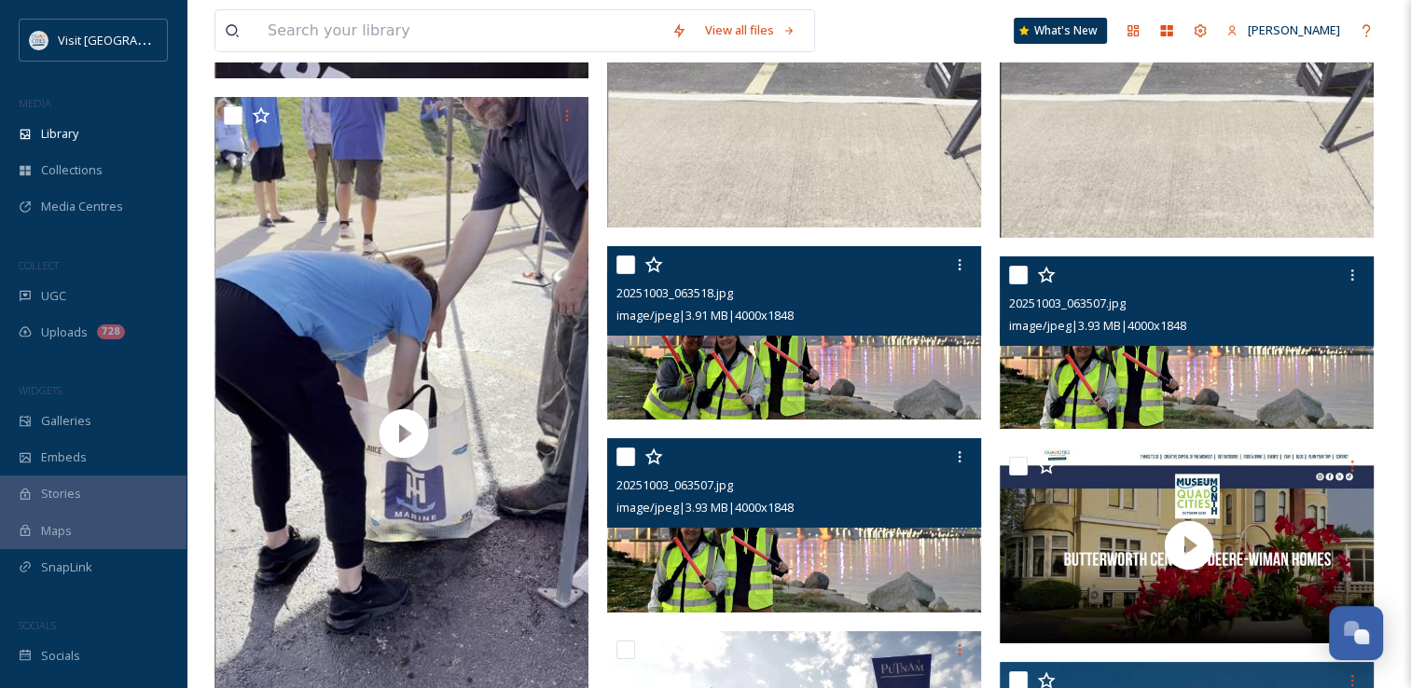
click at [1186, 364] on img at bounding box center [1187, 343] width 374 height 173
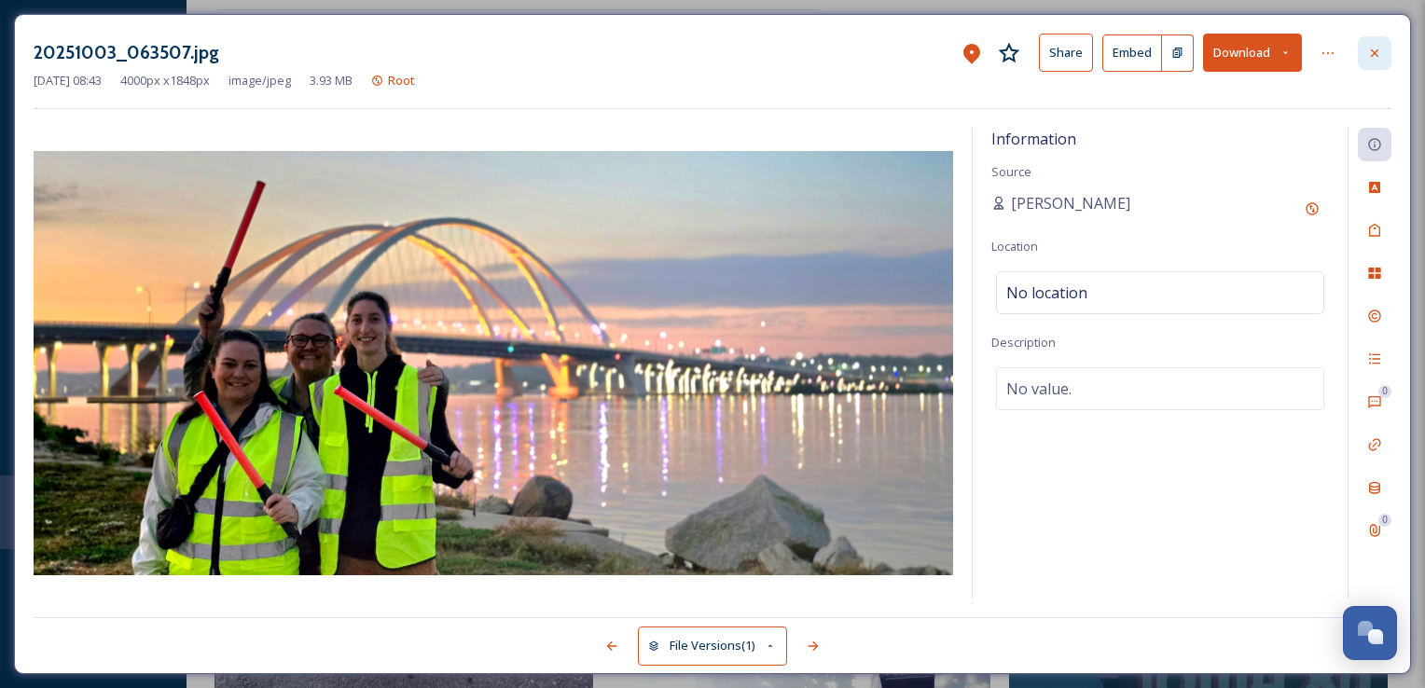
click at [1370, 60] on div at bounding box center [1375, 53] width 34 height 34
